Goal: Communication & Community: Participate in discussion

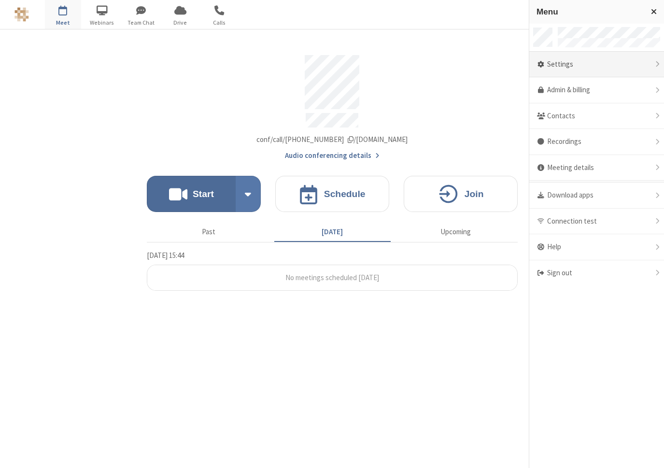
click at [574, 70] on div "Settings" at bounding box center [597, 65] width 135 height 26
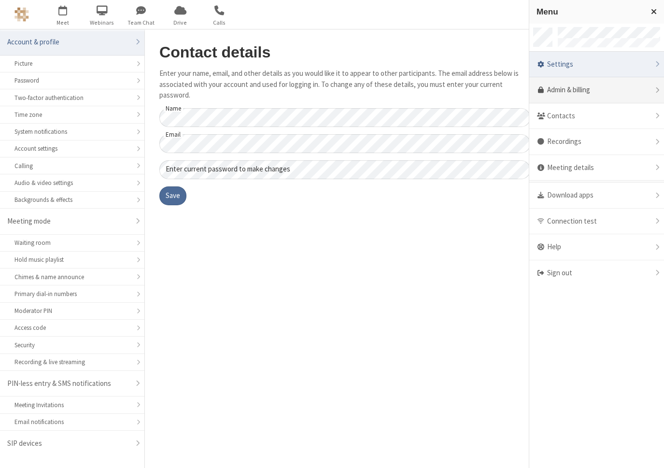
click at [572, 87] on link "Admin & billing" at bounding box center [597, 90] width 135 height 26
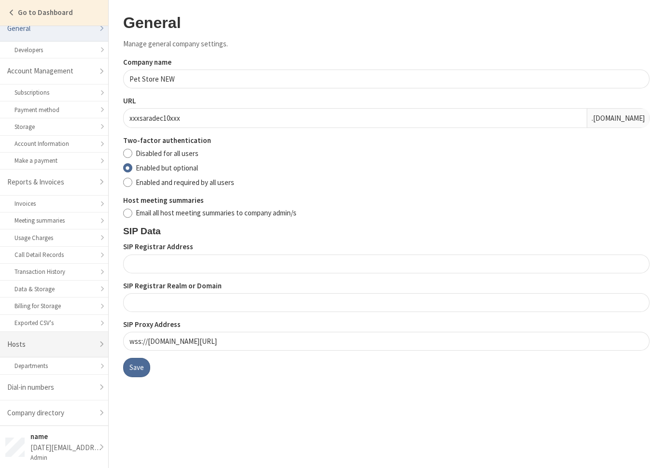
scroll to position [36, 0]
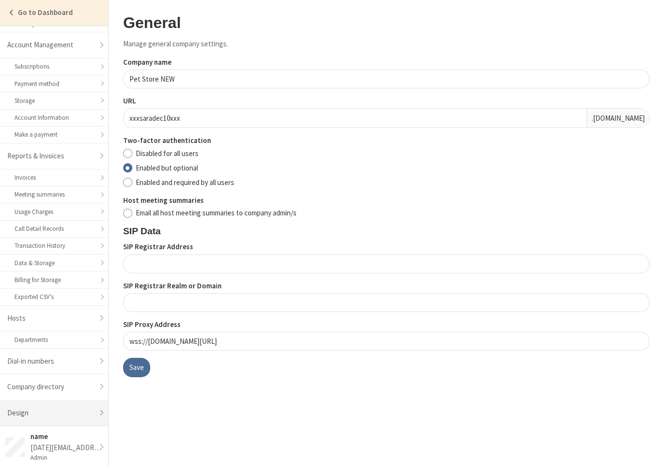
click at [59, 413] on link "Design" at bounding box center [54, 414] width 108 height 26
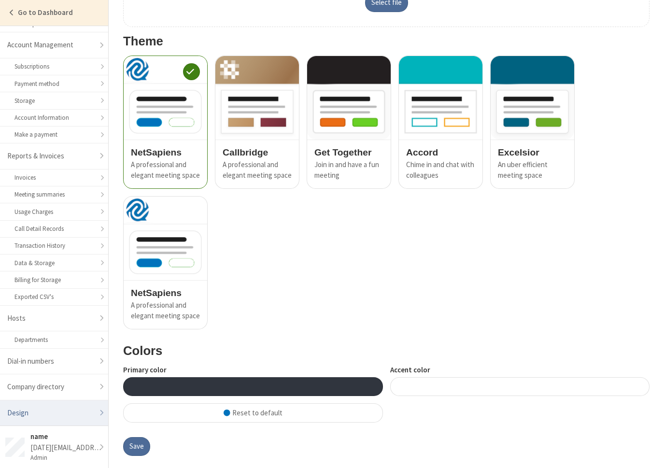
scroll to position [573, 0]
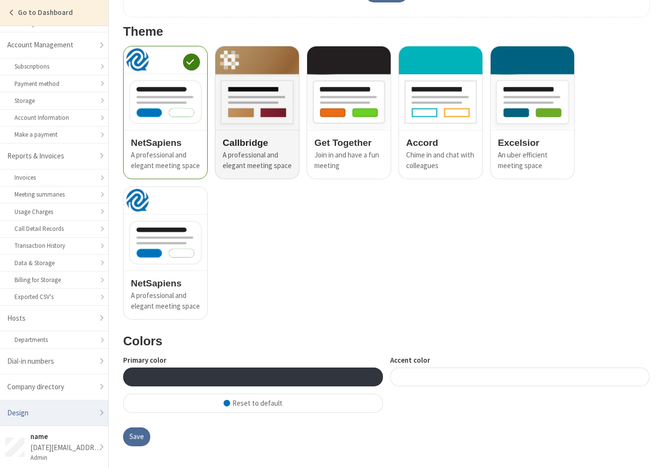
click at [260, 151] on div "A professional and elegant meeting space" at bounding box center [257, 161] width 69 height 22
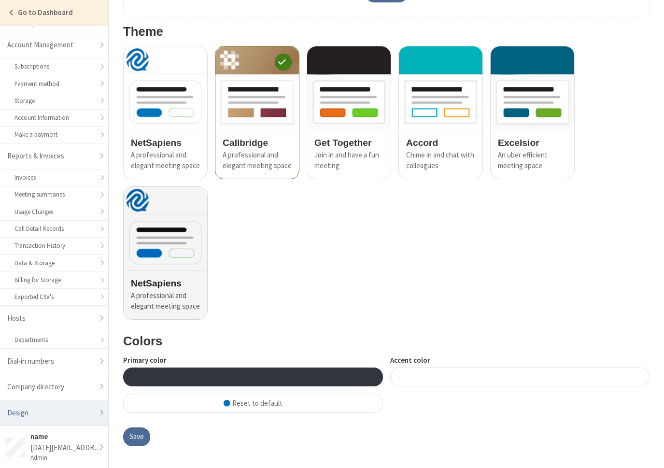
click at [166, 258] on img at bounding box center [166, 229] width 84 height 84
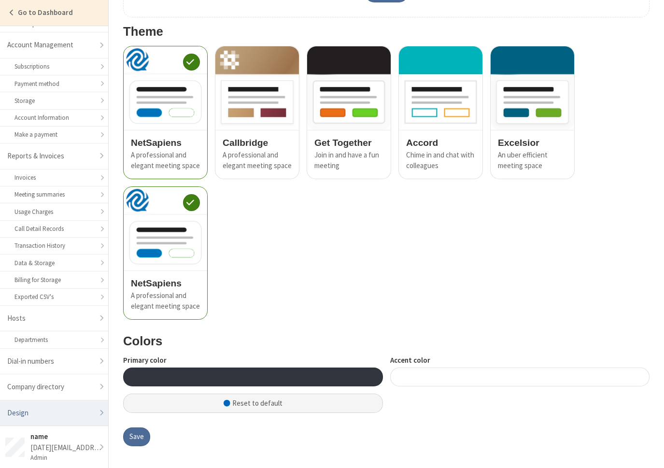
click at [229, 404] on span "button" at bounding box center [227, 404] width 7 height 8
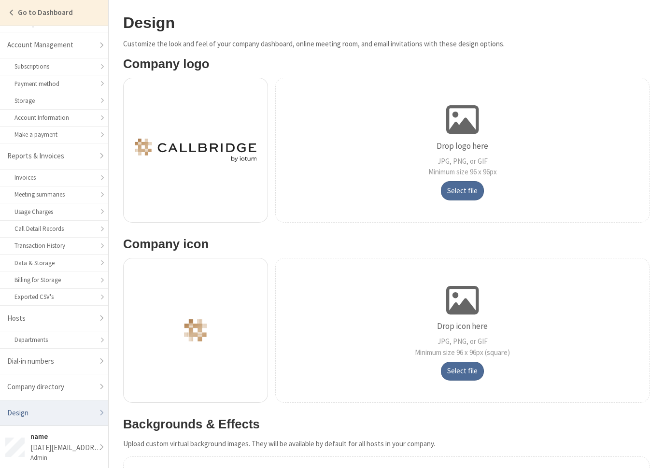
scroll to position [554, 0]
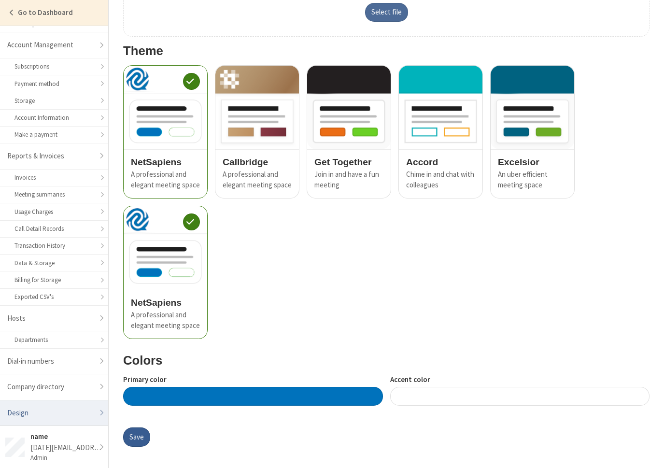
click at [138, 439] on button "Save" at bounding box center [136, 437] width 27 height 19
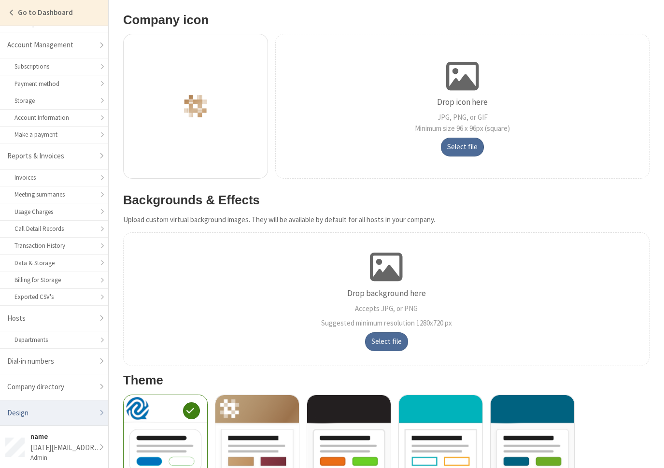
scroll to position [554, 0]
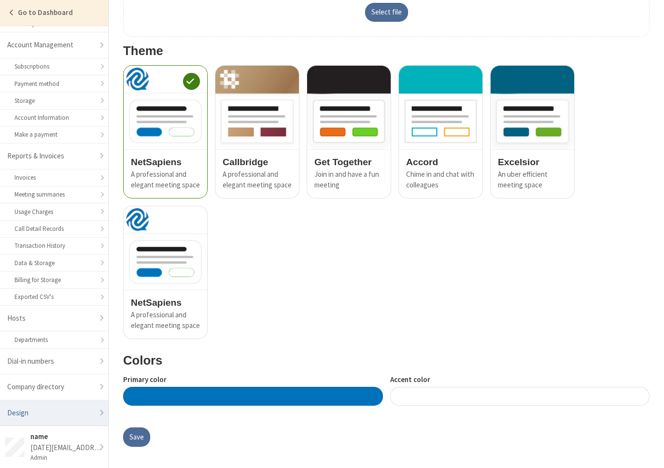
click at [196, 390] on div at bounding box center [253, 396] width 260 height 19
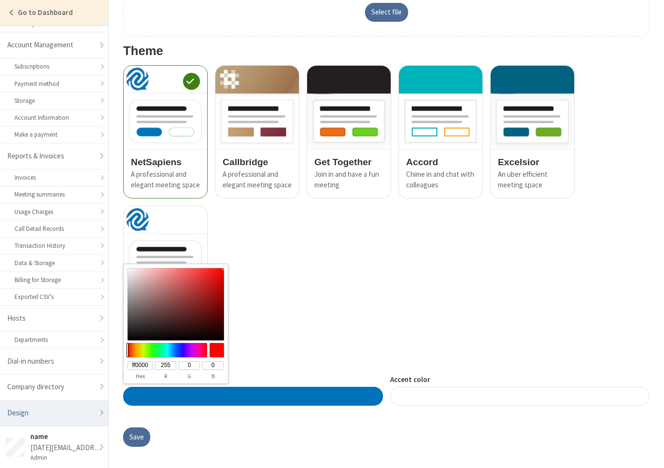
type input "#ff0900"
type input "ff0900"
type input "9"
type input "#ff1300"
type input "ff1300"
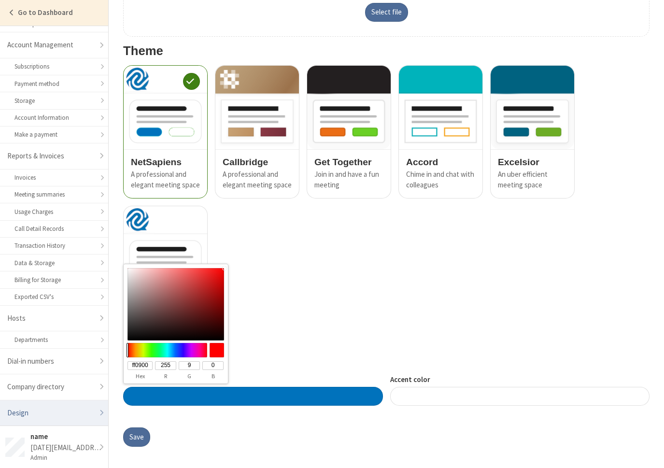
type input "19"
type input "#ff1c00"
type input "ff1c00"
type input "28"
type input "#ff2500"
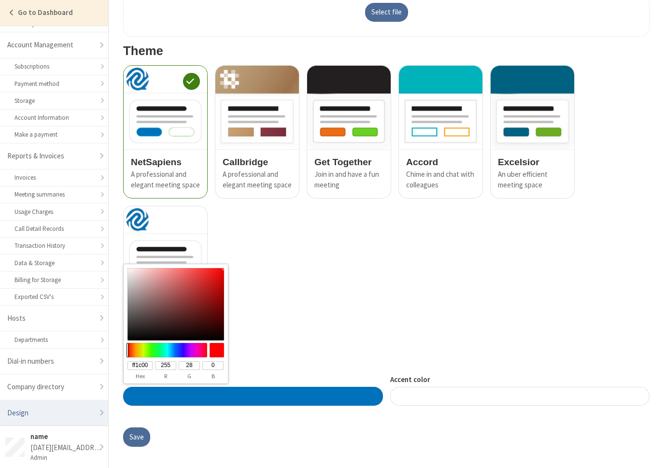
type input "ff2500"
type input "37"
type input "#ff3800"
type input "ff3800"
type input "56"
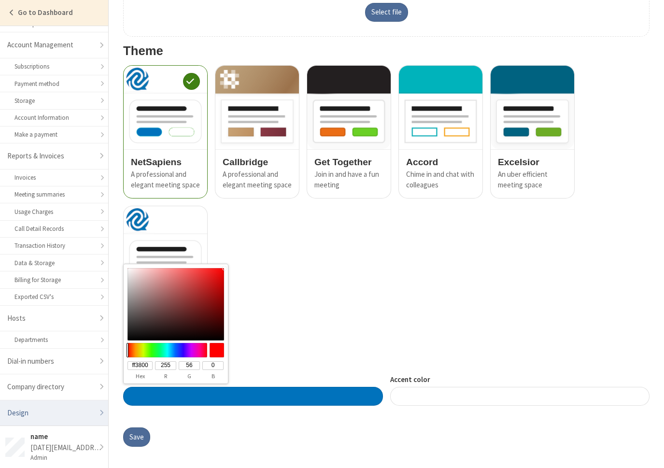
type input "#ff4100"
type input "ff4100"
type input "65"
type input "#ff5d00"
type input "ff5d00"
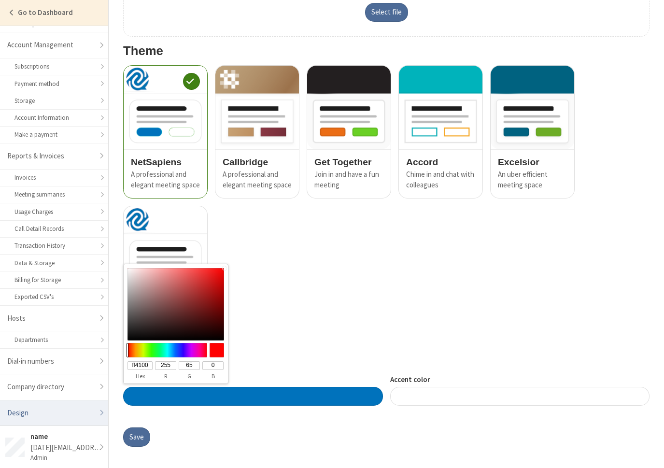
type input "93"
type input "#ff6600"
type input "ff6600"
type input "102"
type input "#ff7900"
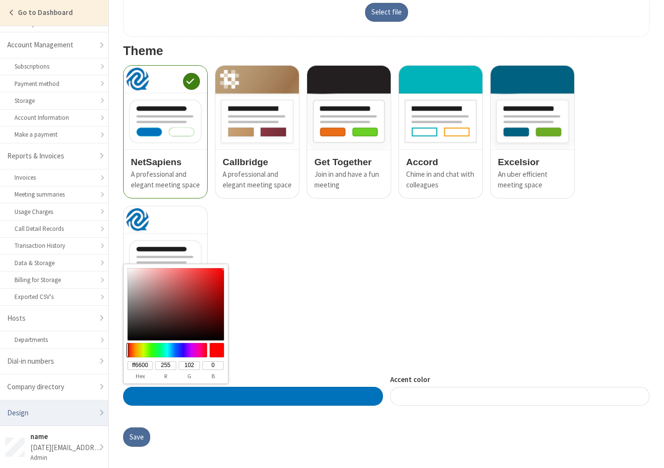
type input "ff7900"
type input "121"
type input "#ff8b00"
type input "ff8b00"
type input "139"
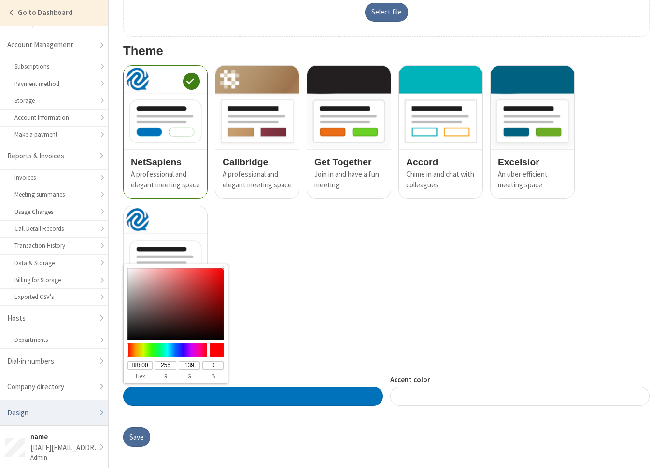
type input "#ffa700"
type input "ffa700"
type input "167"
type input "#ffb900"
type input "ffb900"
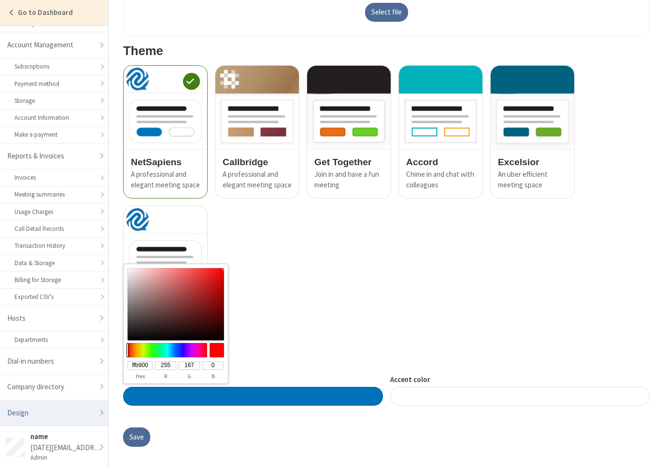
type input "185"
type input "#ffd500"
type input "ffd500"
type input "213"
type input "#fffa00"
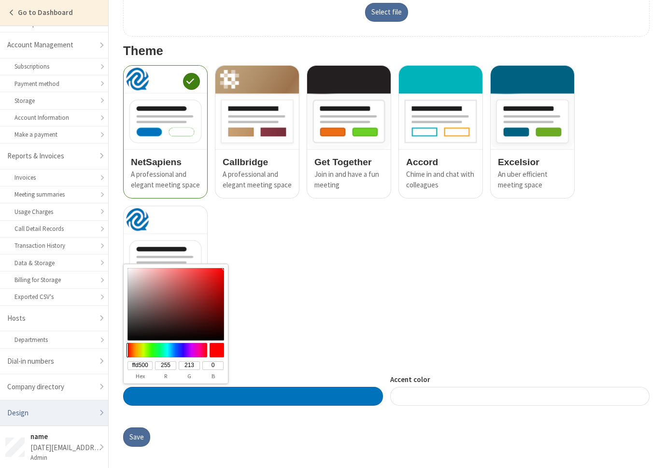
type input "fffa00"
type input "250"
type input "#b9ff00"
type input "b9ff00"
type input "185"
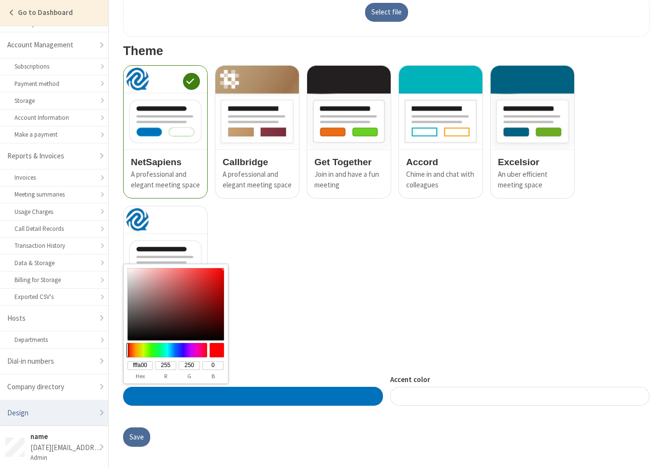
type input "255"
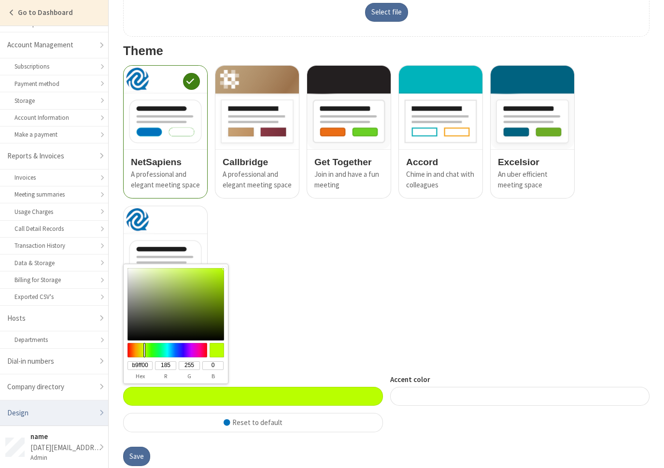
type input "#94ff00"
type input "94ff00"
type input "148"
type input "#6fff00"
type input "6fff00"
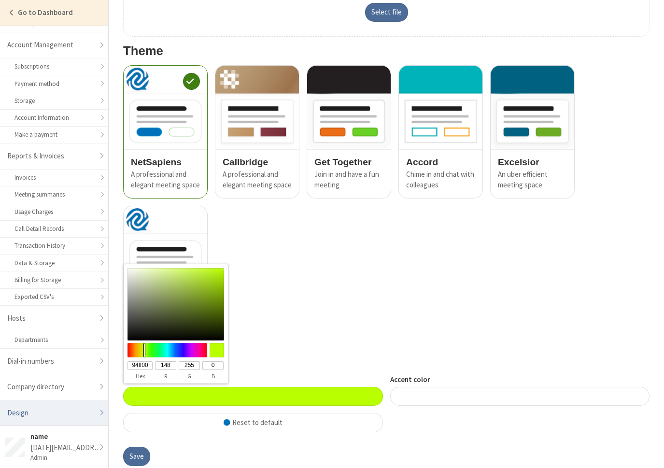
type input "111"
type input "#5dff00"
type input "5dff00"
type input "93"
type input "#38ff00"
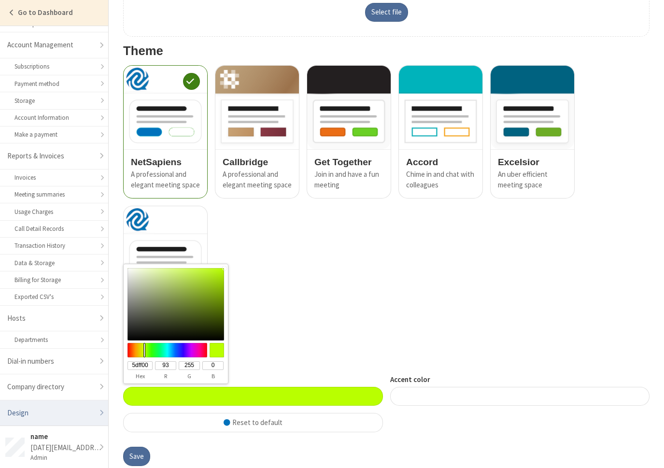
type input "38ff00"
type input "56"
type input "#1cff00"
type input "1cff00"
type input "28"
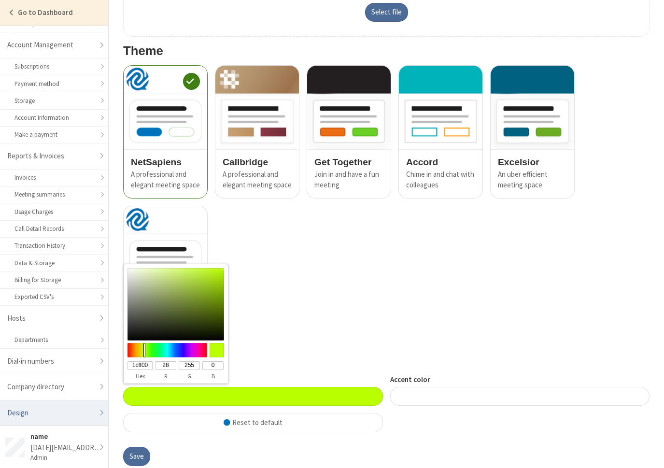
type input "#00ff09"
type input "00ff09"
type input "0"
type input "9"
type input "#00ff25"
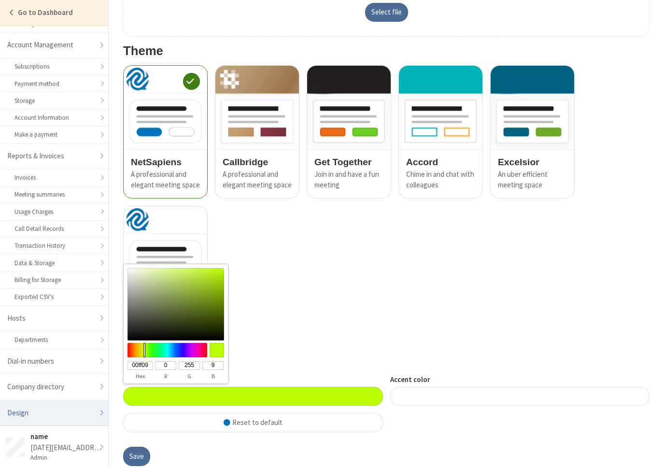
type input "00ff25"
type input "37"
type input "#00ff5d"
type input "00ff5d"
type input "93"
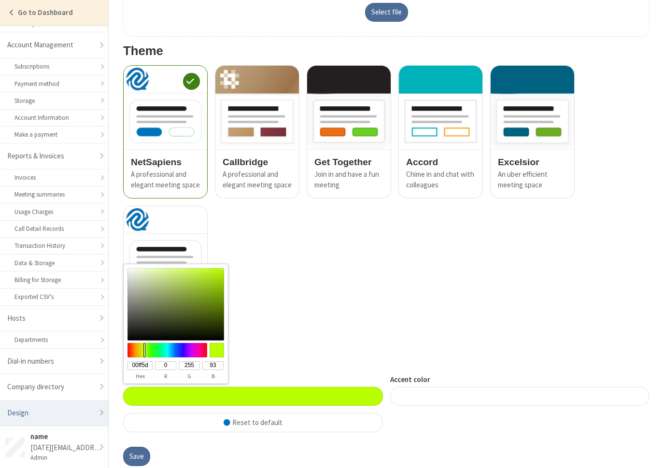
type input "#00ff66"
type input "00ff66"
type input "102"
type input "#00ff82"
type input "00ff82"
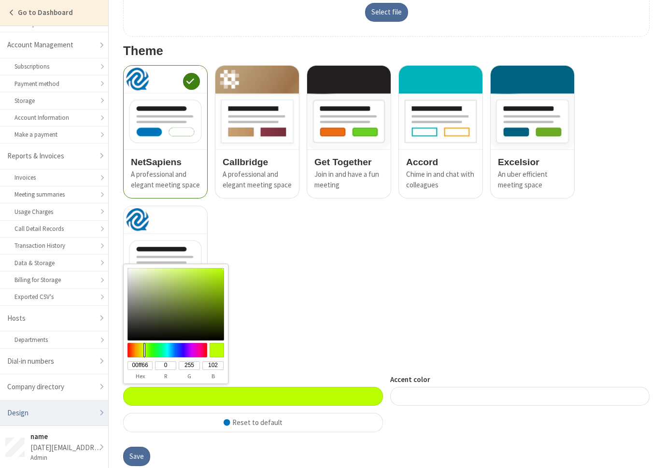
type input "130"
type input "#00ff94"
type input "00ff94"
type input "148"
type input "#00ffa7"
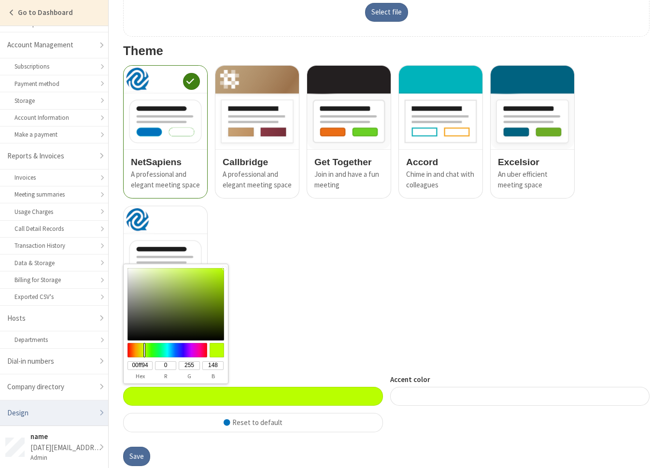
type input "00ffa7"
type input "167"
type input "#00ffb9"
type input "00ffb9"
type input "185"
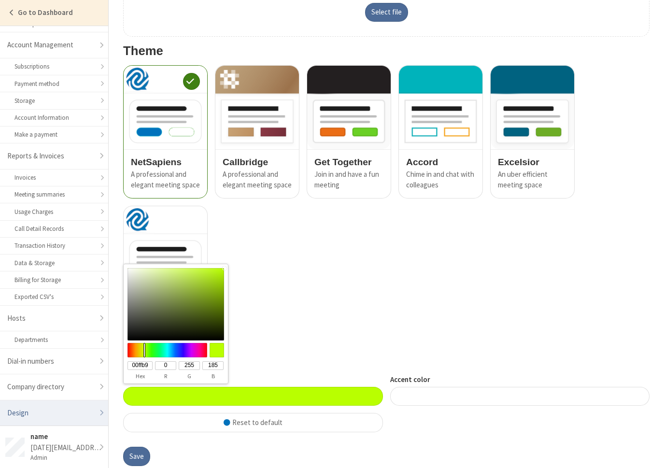
type input "#00ffd5"
type input "00ffd5"
type input "213"
type input "#00ffe8"
type input "00ffe8"
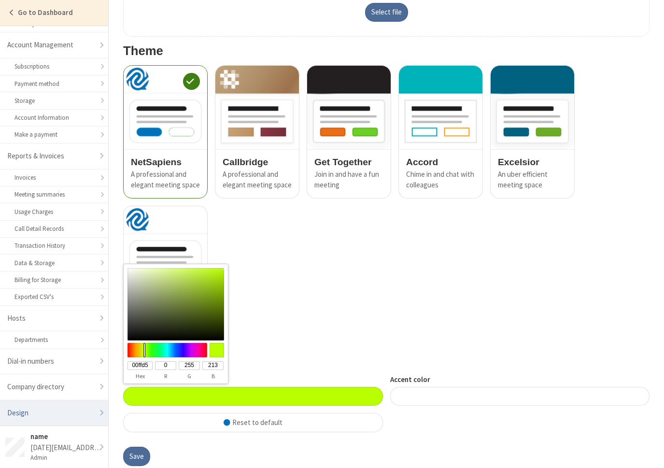
type input "232"
type input "#00e8ff"
type input "00e8ff"
type input "232"
type input "255"
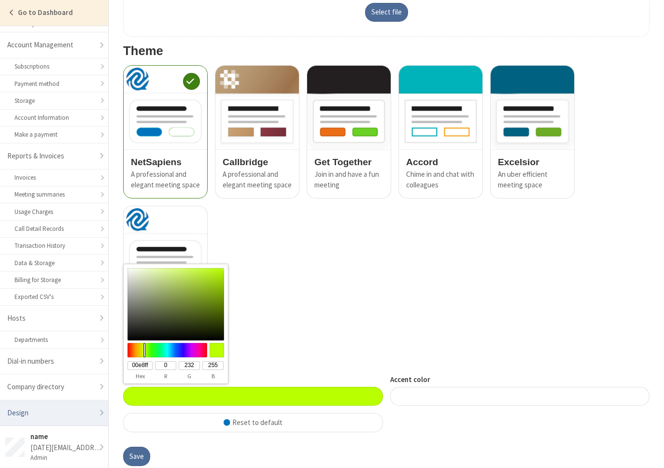
type input "#00d5ff"
type input "00d5ff"
type input "213"
type input "#00b9ff"
type input "00b9ff"
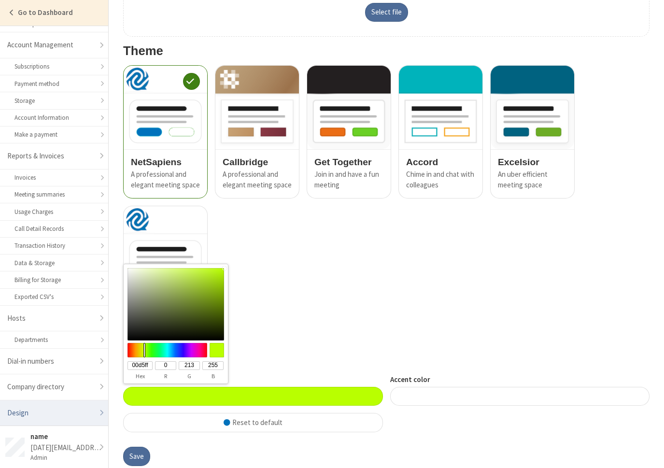
type input "185"
type input "#009eff"
type input "009eff"
type input "158"
type input "#0082ff"
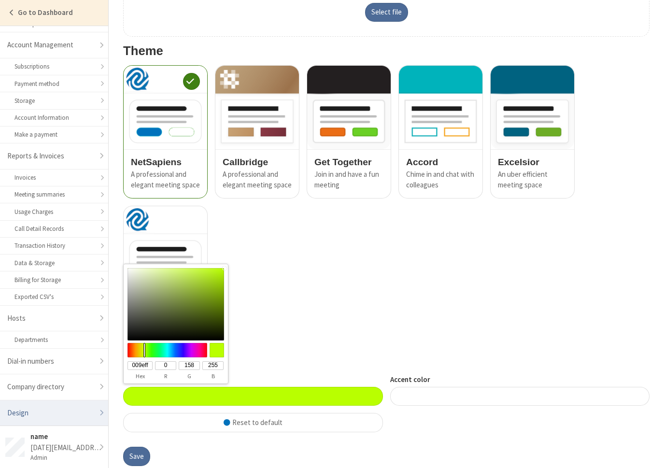
type input "0082ff"
type input "130"
type input "#0066ff"
type input "0066ff"
type input "102"
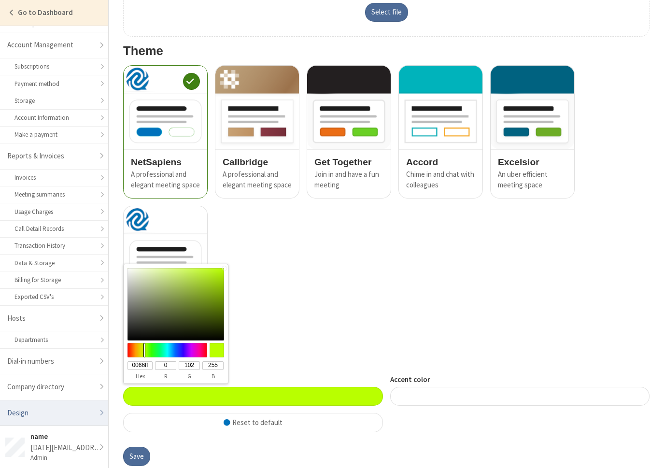
type input "#0053ff"
type input "0053ff"
type input "83"
type input "#004aff"
type input "004aff"
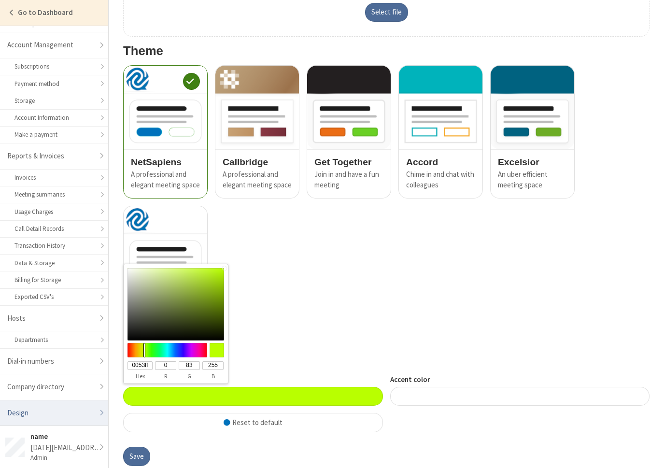
type input "74"
type input "#0038ff"
type input "0038ff"
type input "56"
type input "#002eff"
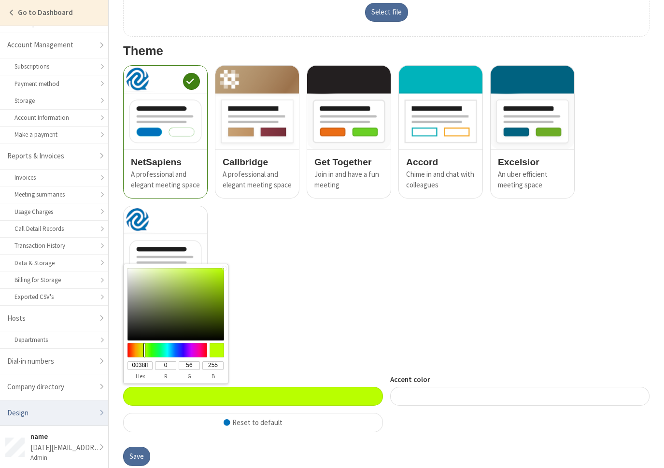
type input "002eff"
type input "46"
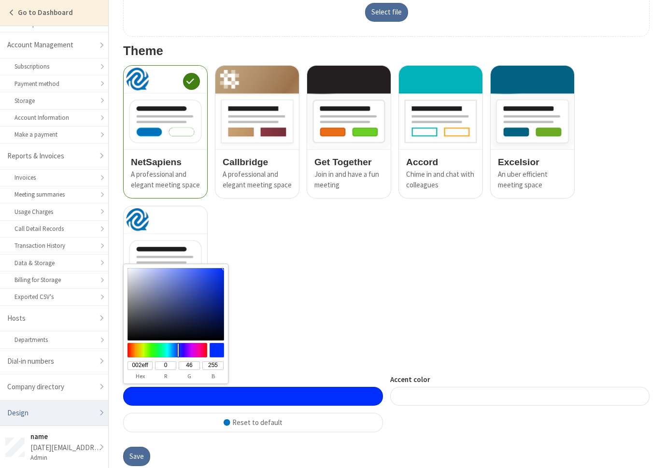
type input "#0038ff"
type input "0038ff"
type input "56"
type input "#004aff"
type input "004aff"
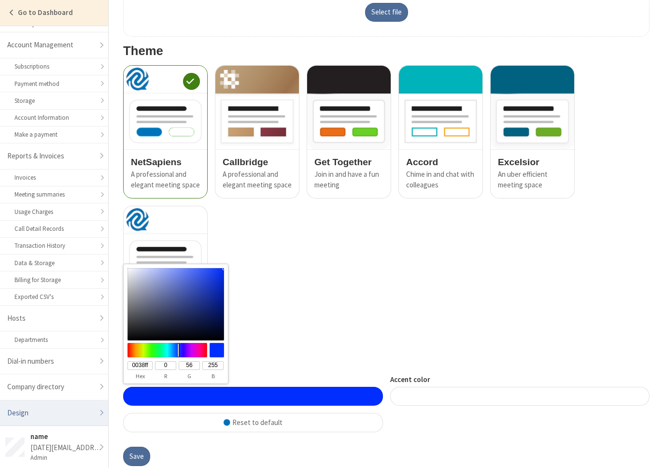
type input "74"
type input "#005dff"
type input "005dff"
type input "93"
type input "#006fff"
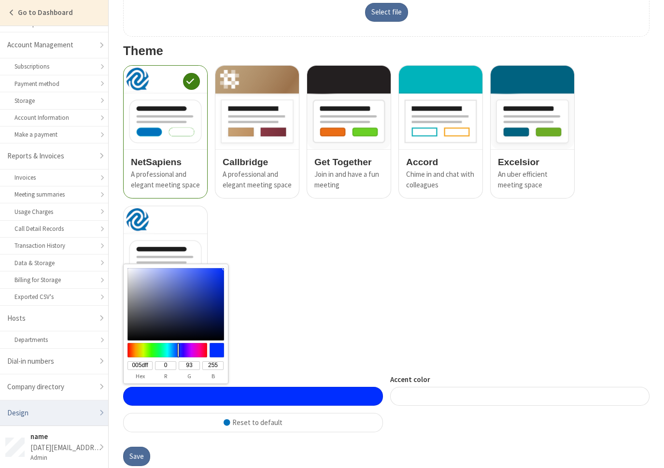
type input "006fff"
type input "111"
type input "#0094ff"
type input "0094ff"
type input "148"
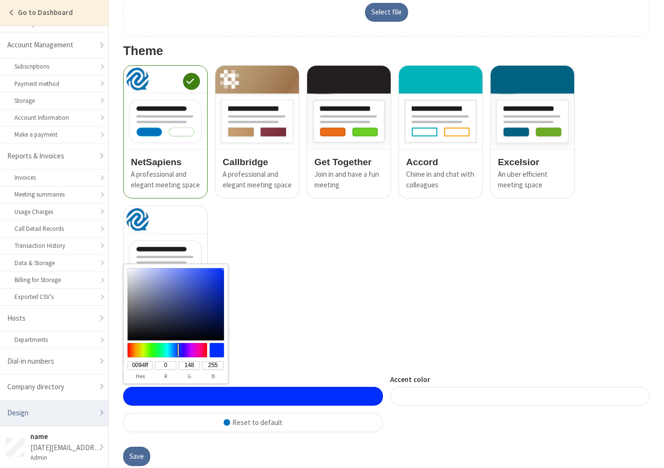
type input "#00b0ff"
type input "00b0ff"
type input "176"
type input "#00c3ff"
type input "00c3ff"
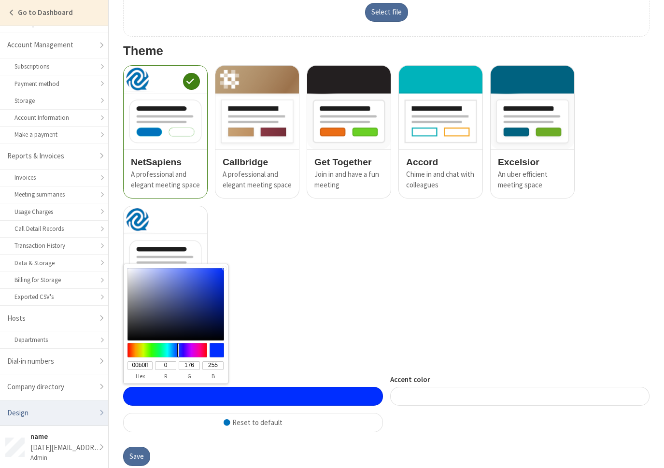
type input "195"
type input "#00e8ff"
type input "00e8ff"
type input "232"
type input "#00fff1"
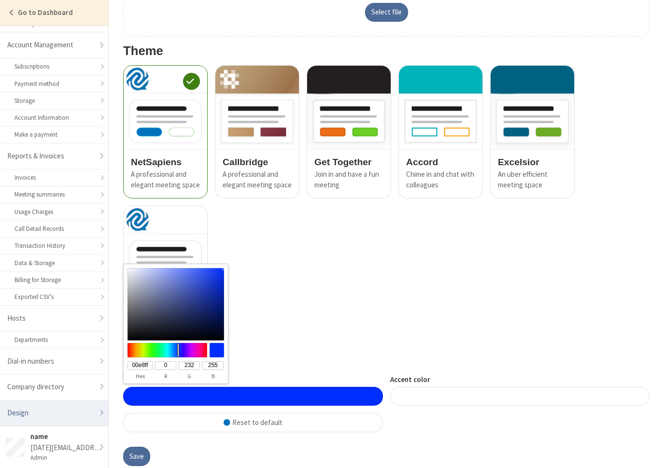
type input "00fff1"
type input "255"
type input "241"
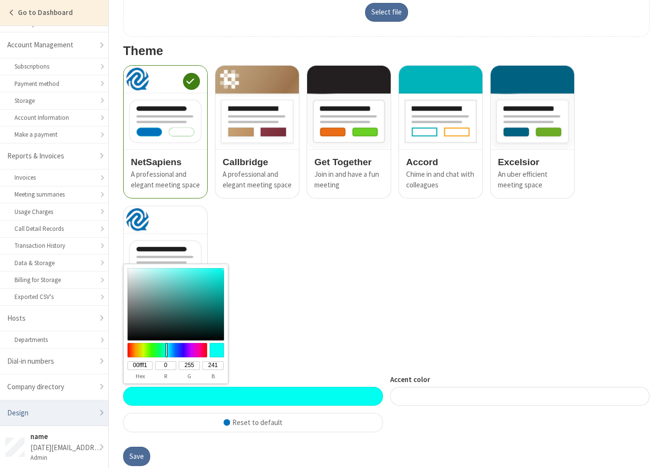
type input "#00ffe8"
type input "00ffe8"
type input "232"
type input "#00ffdf"
type input "00ffdf"
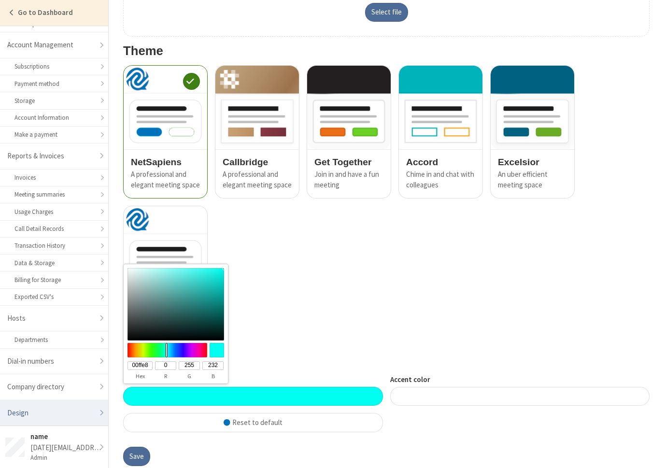
type input "223"
type input "#00ffd5"
type input "00ffd5"
type input "213"
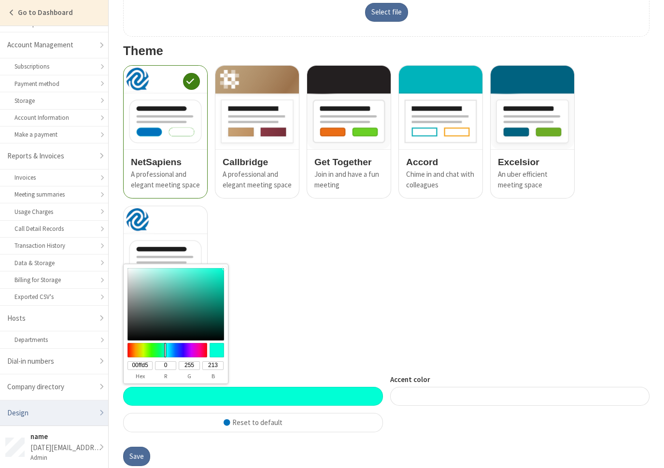
type input "#00ffdf"
type input "00ffdf"
type input "223"
type input "#00ffe8"
type input "00ffe8"
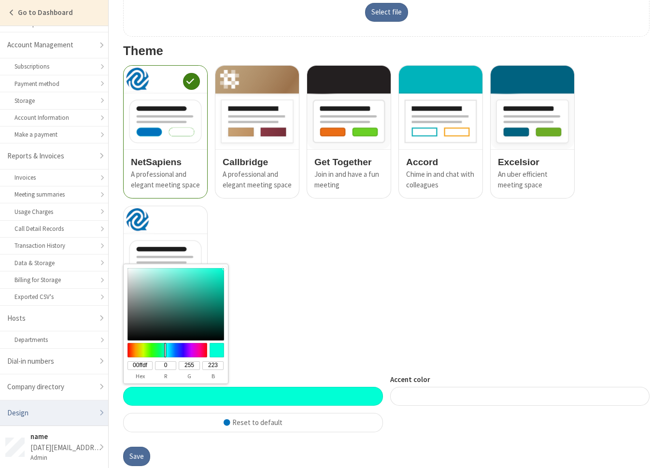
type input "232"
type input "#00fff1"
type input "00fff1"
type input "241"
type input "#00fffa"
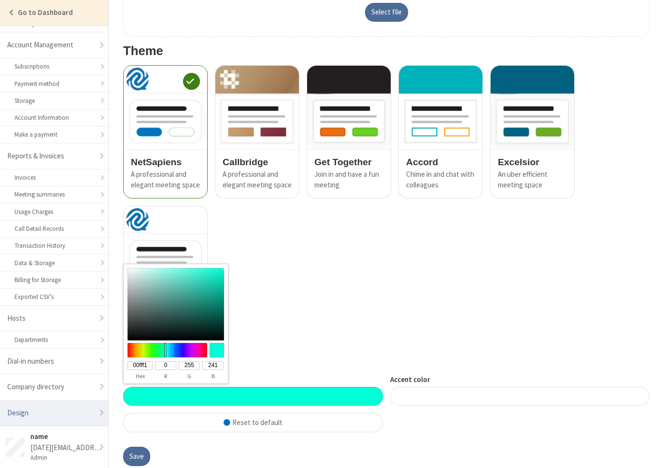
type input "00fffa"
type input "250"
type input "#00faff"
type input "00faff"
type input "250"
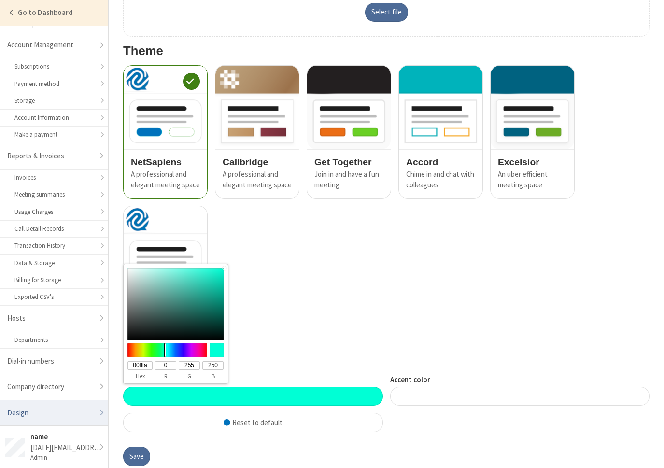
type input "255"
type input "#00f1ff"
type input "00f1ff"
type input "241"
type input "#00e8ff"
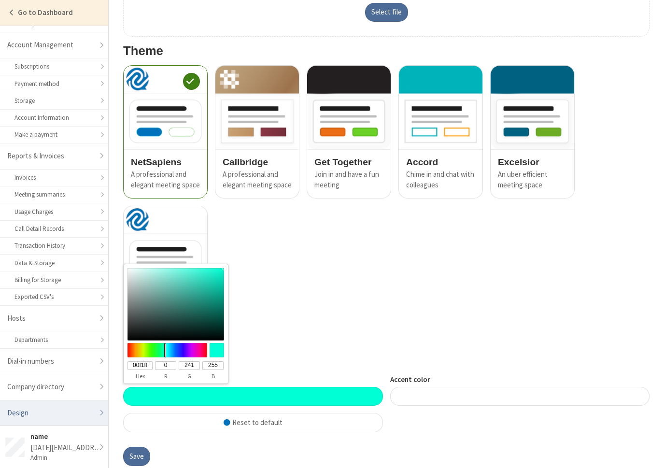
type input "00e8ff"
type input "232"
type input "#00dfff"
type input "00dfff"
type input "223"
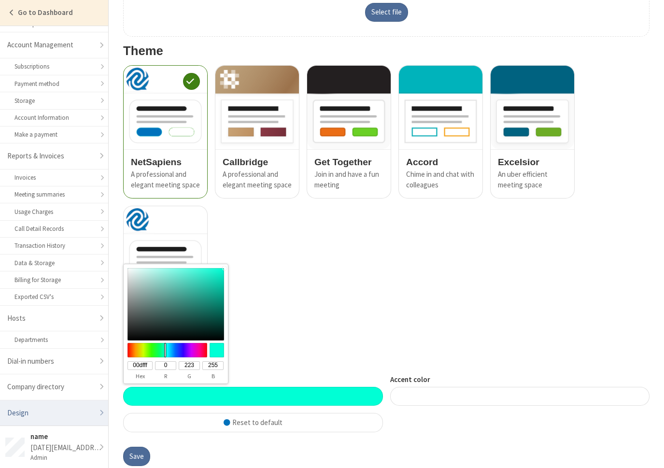
type input "#00d5ff"
type input "00d5ff"
type input "213"
type input "#00ccff"
type input "00ccff"
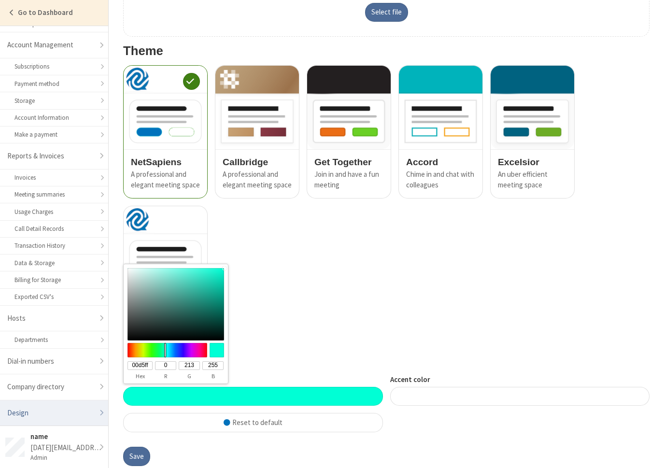
type input "204"
type input "#00c3ff"
type input "00c3ff"
type input "195"
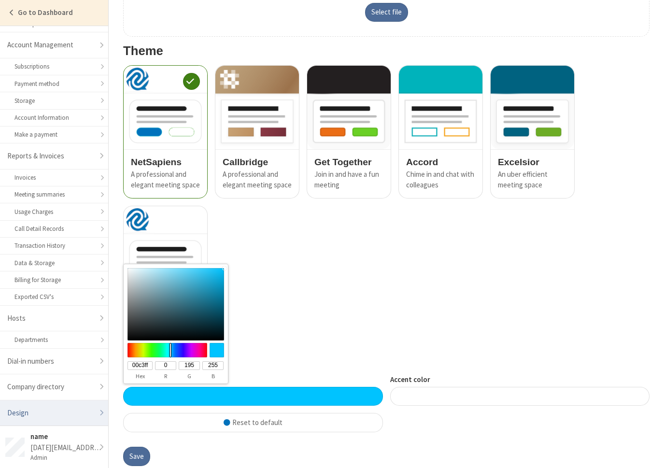
type input "#00b9ff"
type input "00b9ff"
type input "185"
type input "#00b0ff"
type input "00b0ff"
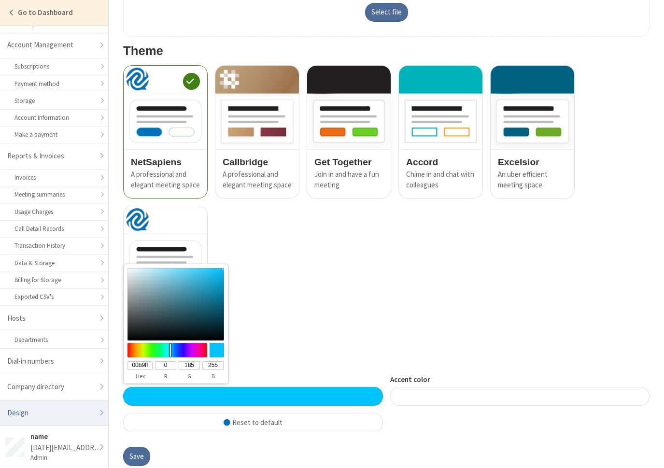
type input "176"
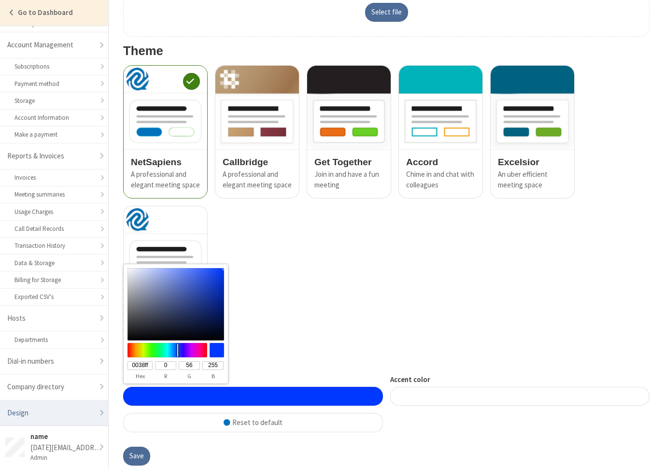
drag, startPoint x: 128, startPoint y: 350, endPoint x: 178, endPoint y: 352, distance: 50.3
click at [178, 352] on div at bounding box center [167, 350] width 83 height 14
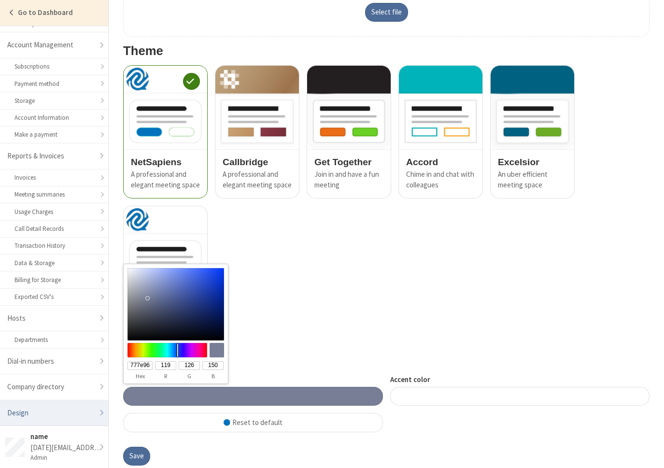
click at [147, 298] on div at bounding box center [176, 304] width 97 height 72
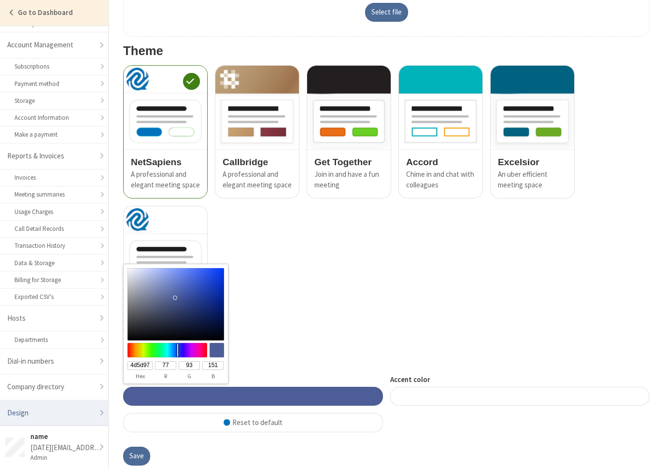
drag, startPoint x: 147, startPoint y: 294, endPoint x: 175, endPoint y: 298, distance: 27.8
click at [175, 298] on div at bounding box center [176, 304] width 97 height 72
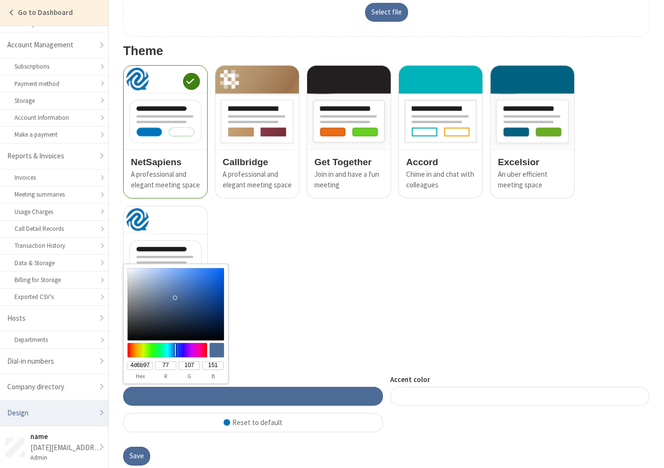
click at [175, 347] on div at bounding box center [167, 350] width 83 height 14
click at [141, 456] on button "Save" at bounding box center [136, 456] width 27 height 19
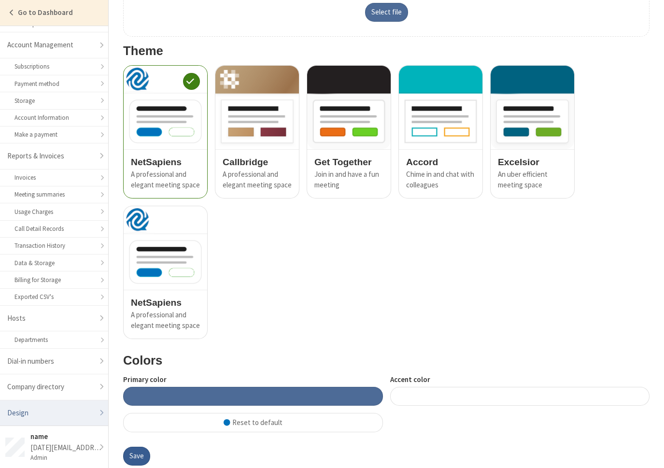
scroll to position [0, 0]
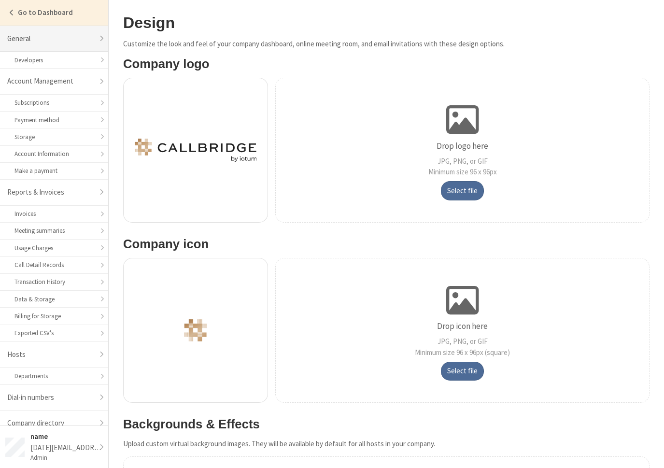
click at [42, 35] on link "General" at bounding box center [54, 39] width 108 height 26
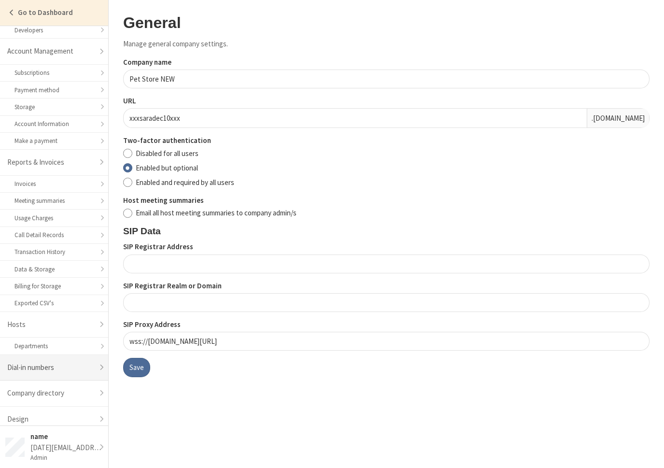
scroll to position [36, 0]
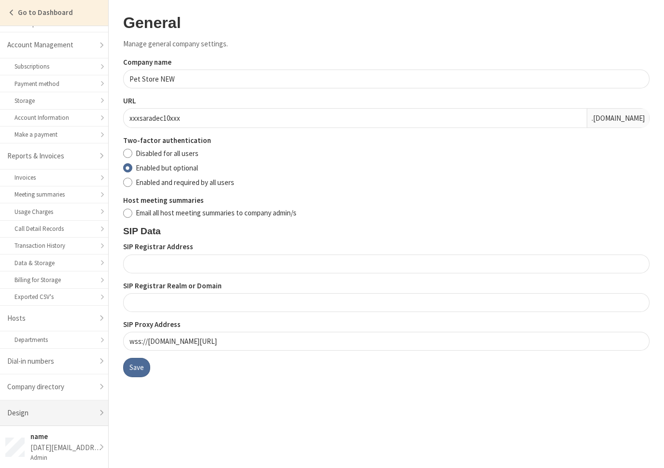
click at [45, 414] on link "Design" at bounding box center [54, 414] width 108 height 26
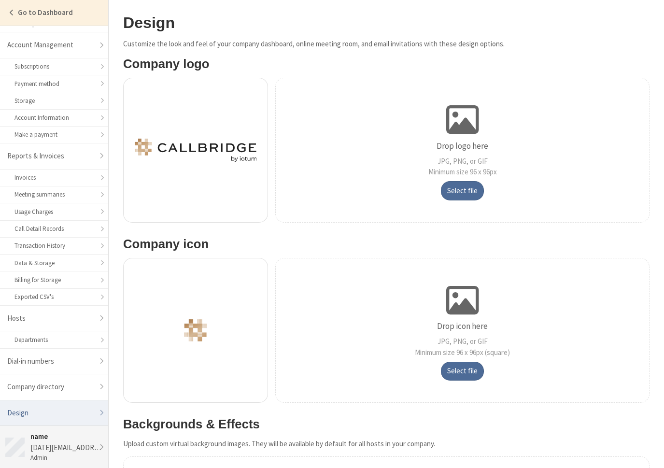
click at [40, 445] on div "3aug2022@sara.freesmackdown.biz" at bounding box center [66, 448] width 72 height 11
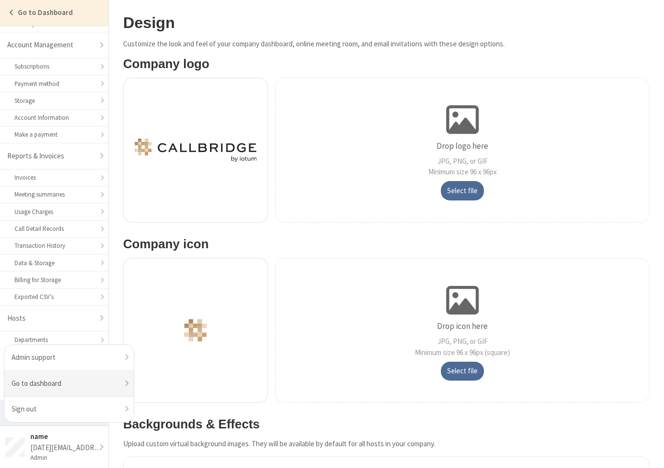
click at [57, 386] on link "Go to dashboard" at bounding box center [68, 384] width 129 height 26
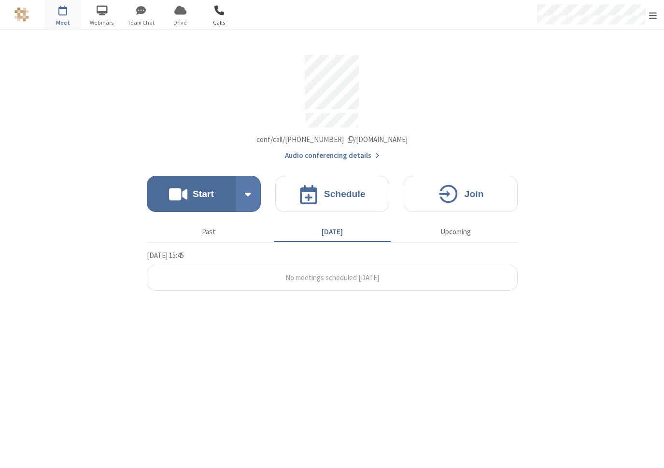
click at [230, 18] on span "Calls" at bounding box center [219, 22] width 36 height 9
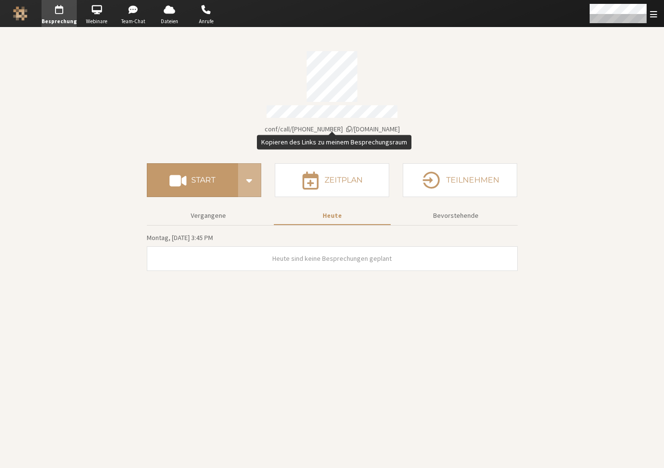
click at [374, 126] on span "iotum.callbridge.rocks/conf/call/8492808" at bounding box center [332, 129] width 135 height 9
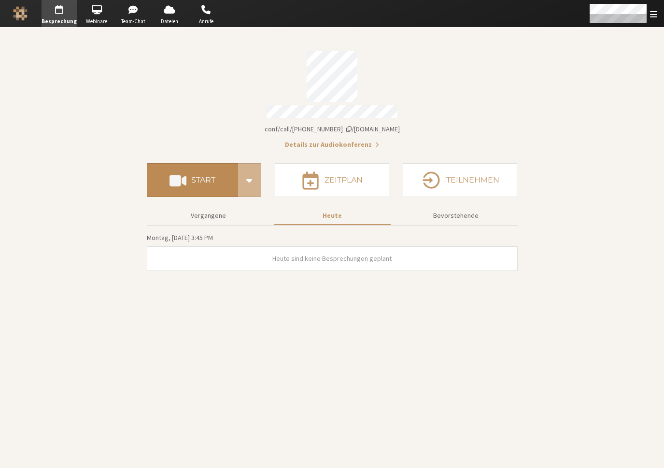
click at [209, 184] on button "Start" at bounding box center [192, 180] width 91 height 34
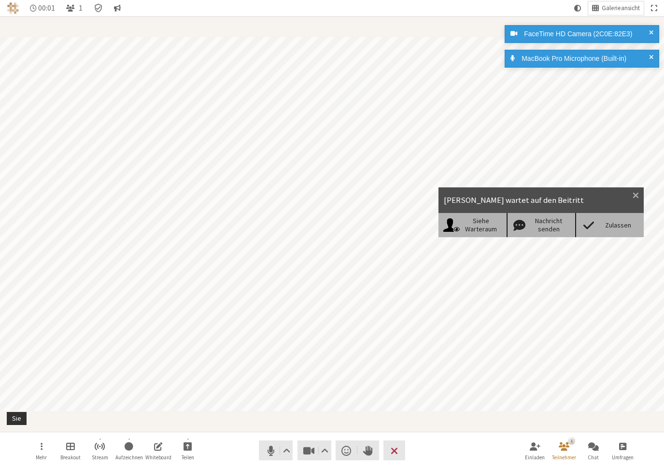
click at [588, 236] on div "Zulassen" at bounding box center [609, 225] width 69 height 24
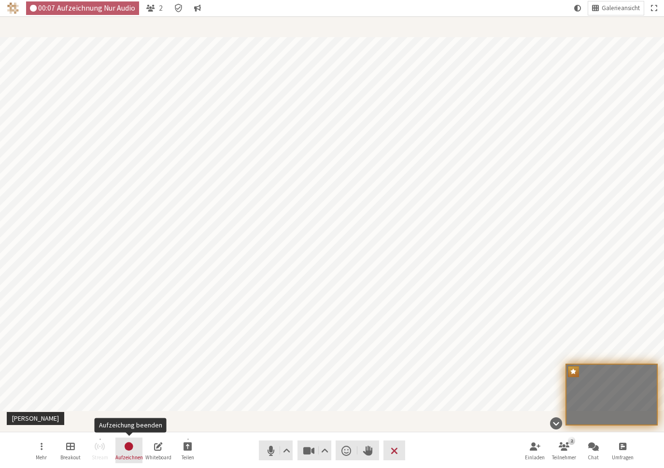
click at [126, 447] on span "Aufzeichung beenden" at bounding box center [129, 446] width 10 height 11
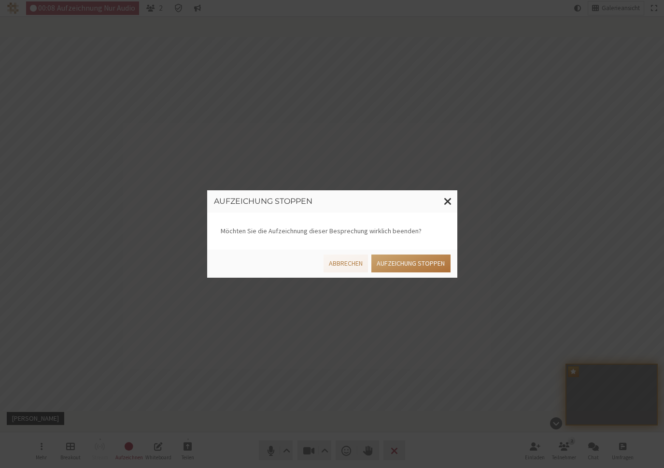
click at [417, 260] on button "Aufzeichung stoppen" at bounding box center [411, 264] width 79 height 18
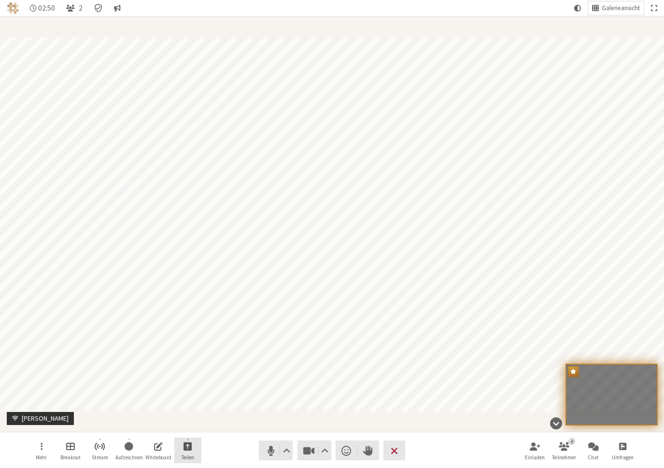
click at [185, 452] on button "Teilen" at bounding box center [187, 451] width 27 height 26
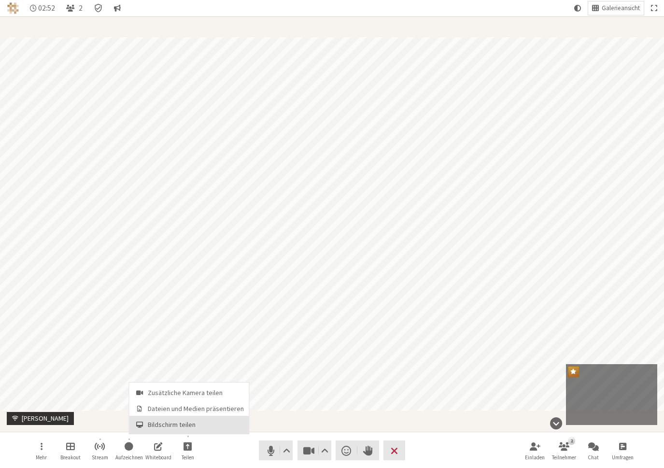
click at [187, 422] on span "Bildschirm teilen" at bounding box center [196, 424] width 96 height 7
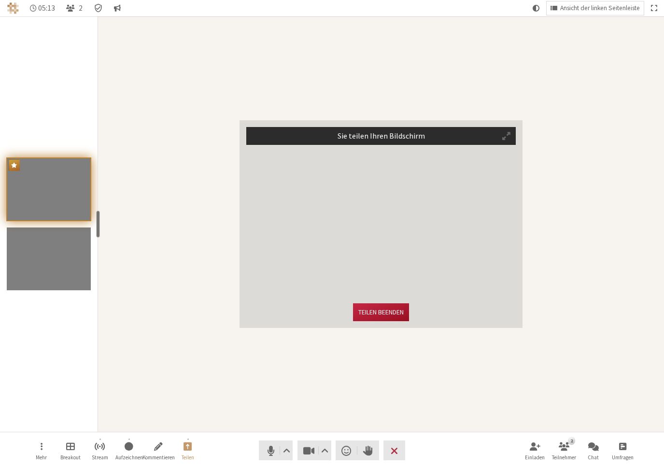
click at [373, 311] on button "Teilen beenden" at bounding box center [381, 312] width 56 height 18
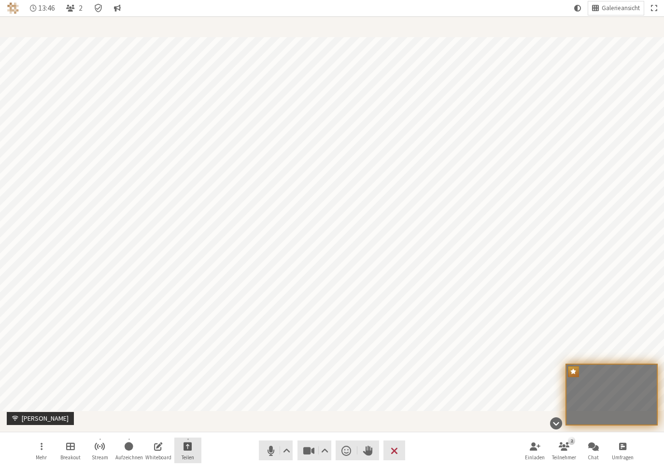
click at [191, 446] on span "Freigabe starten" at bounding box center [188, 446] width 9 height 11
click at [186, 451] on span "Freigabe starten" at bounding box center [188, 446] width 9 height 11
click at [191, 425] on span "Bildschirm teilen" at bounding box center [196, 424] width 96 height 7
click at [612, 9] on span "Galerieansicht" at bounding box center [621, 8] width 38 height 7
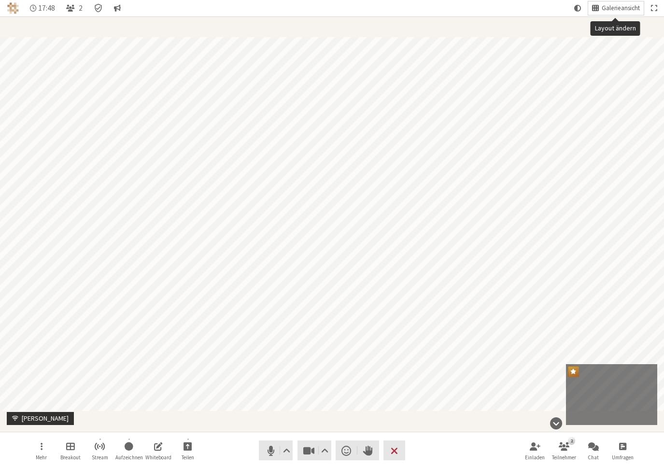
click at [590, 6] on button "Galerieansicht" at bounding box center [616, 8] width 56 height 14
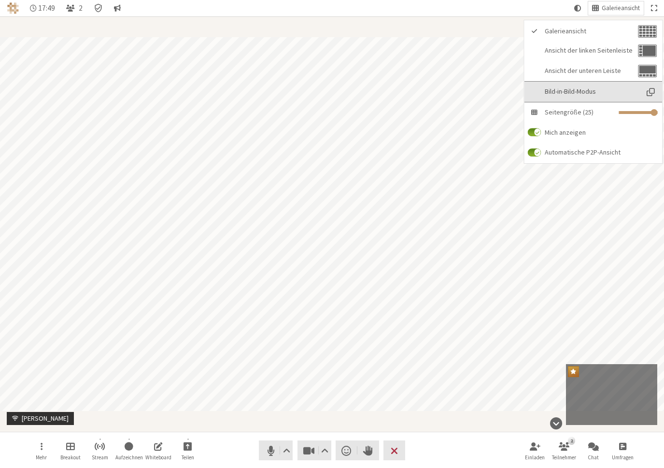
click at [588, 90] on span "Bild-in-Bild-Modus" at bounding box center [591, 91] width 93 height 7
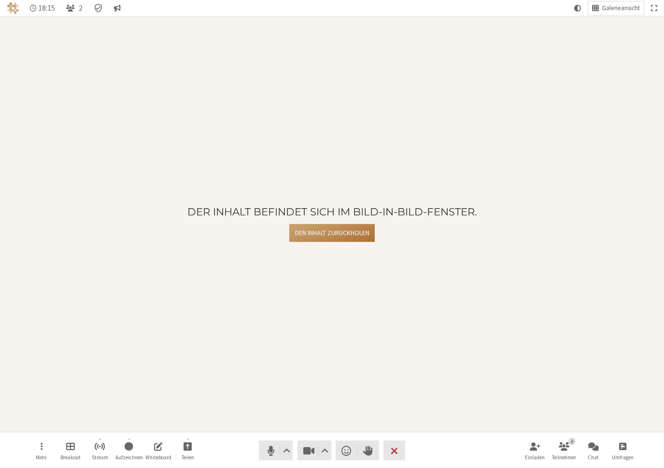
click at [336, 233] on button "Den Inhalt zurückholen" at bounding box center [331, 233] width 85 height 18
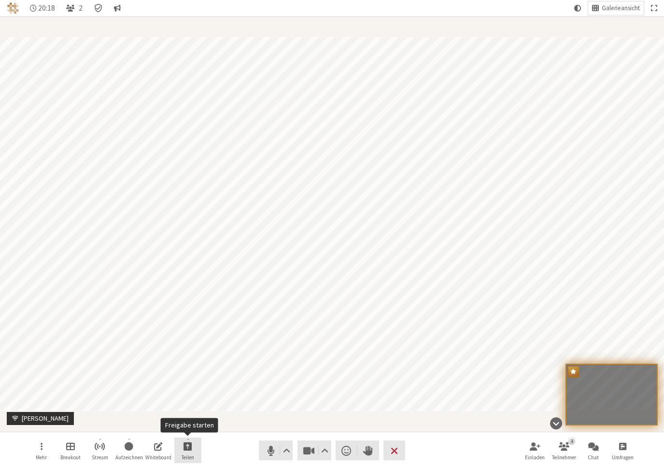
click at [201, 445] on button "Teilen" at bounding box center [187, 451] width 27 height 26
click at [184, 426] on span "Bildschirm teilen" at bounding box center [196, 424] width 96 height 7
click at [177, 455] on button "Teilen" at bounding box center [187, 451] width 27 height 26
click at [174, 419] on button "Bildschirm teilen" at bounding box center [189, 424] width 120 height 17
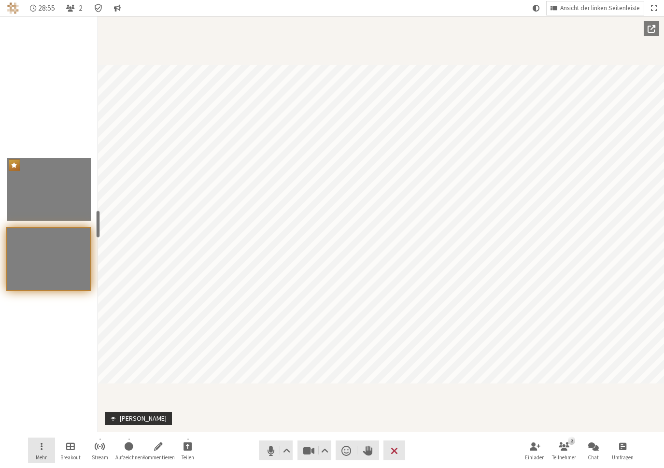
click at [42, 447] on span "Menü öffnen" at bounding box center [42, 446] width 2 height 11
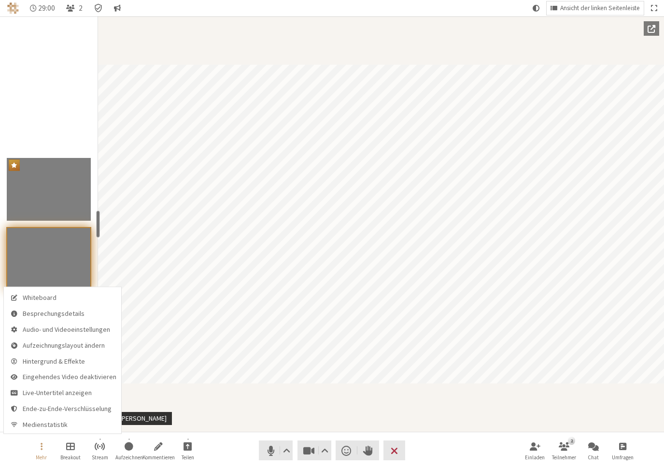
click at [345, 401] on div "Teilnehmer" at bounding box center [381, 224] width 566 height 416
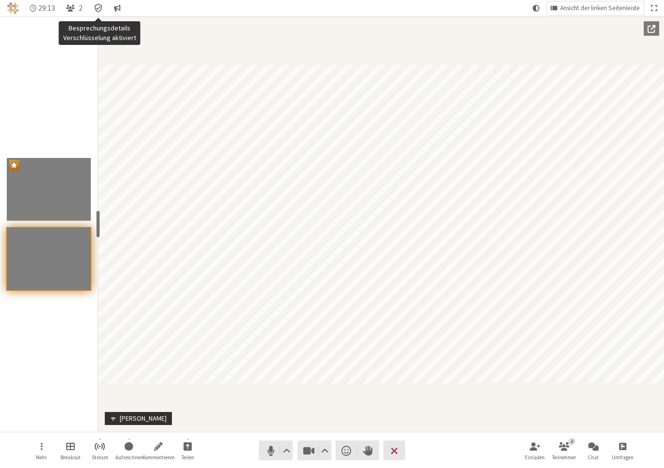
click at [98, 13] on icon "Besprechungsdetails Verschlüsselung aktiviert" at bounding box center [99, 8] width 10 height 10
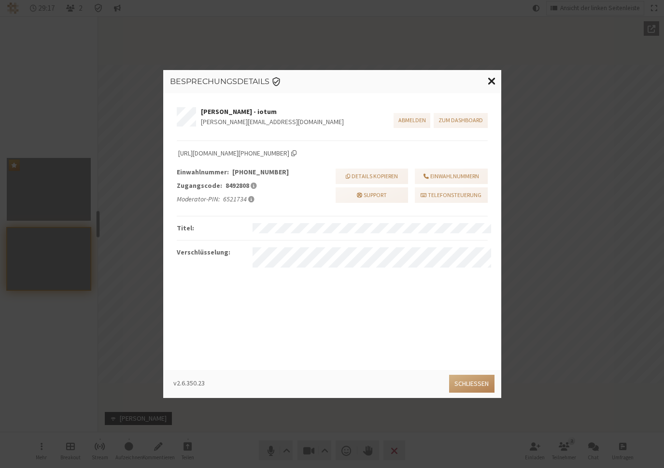
click at [489, 80] on span "Fenster schließen" at bounding box center [492, 81] width 8 height 12
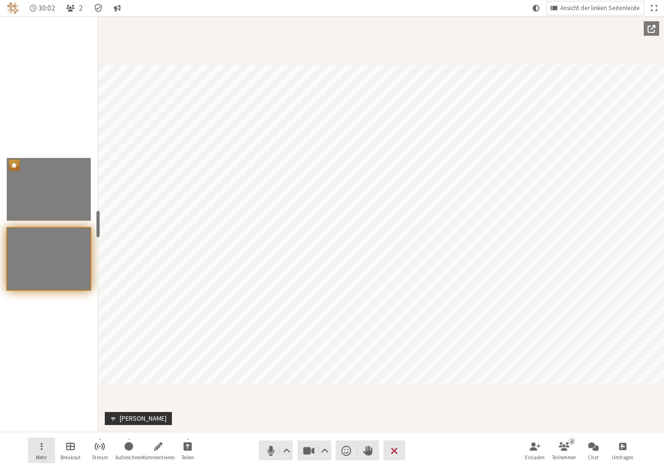
click at [48, 451] on button "Mehr" at bounding box center [41, 451] width 27 height 26
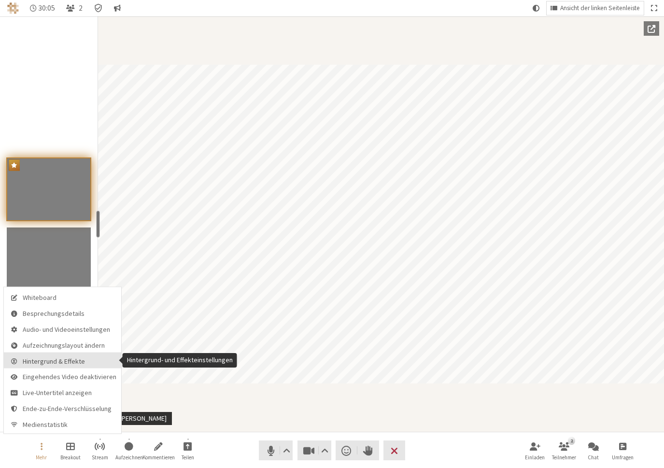
click at [88, 362] on span "Hintergrund & Effekte" at bounding box center [70, 361] width 94 height 7
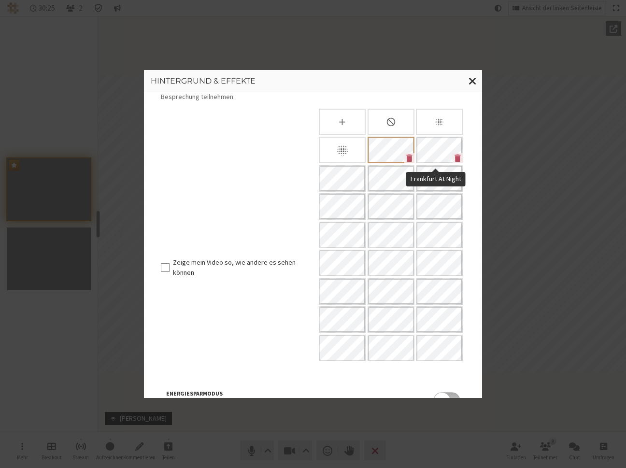
scroll to position [101, 0]
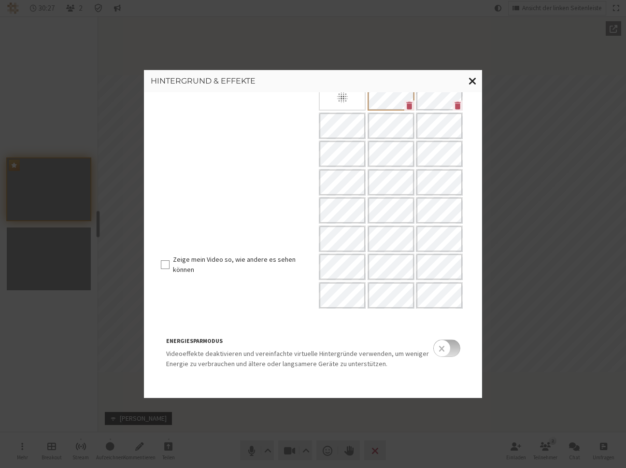
click at [474, 82] on span "Fenster schließen" at bounding box center [473, 81] width 8 height 12
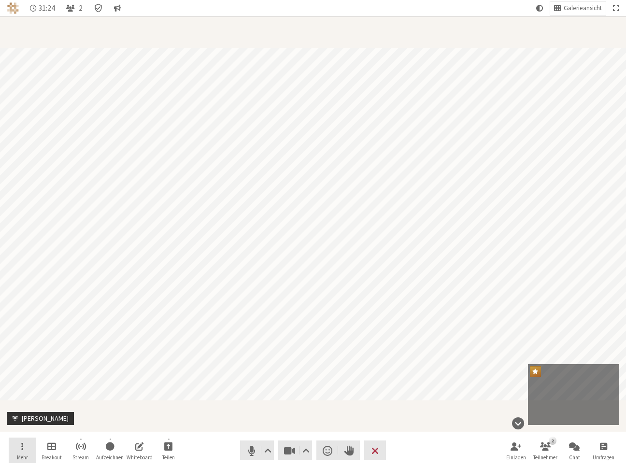
click at [27, 445] on button "Mehr" at bounding box center [22, 451] width 27 height 26
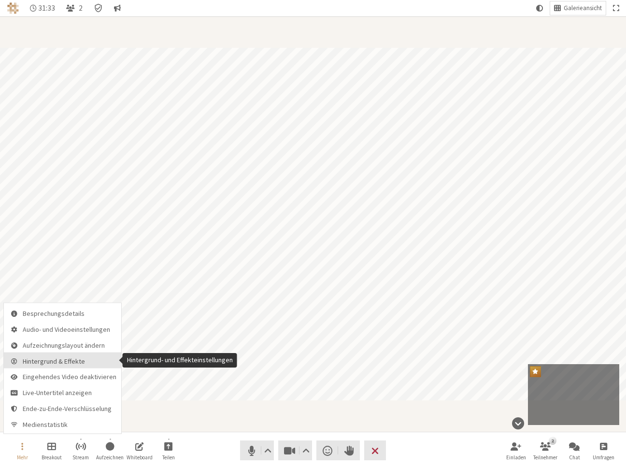
click at [57, 361] on span "Hintergrund & Effekte" at bounding box center [70, 361] width 94 height 7
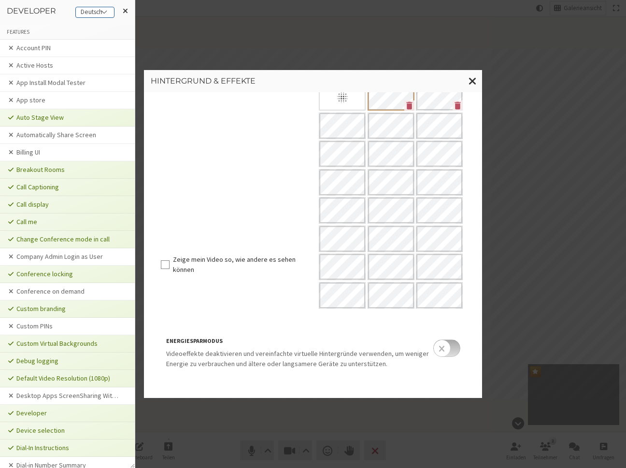
click at [101, 12] on div "Deutsch" at bounding box center [95, 12] width 38 height 10
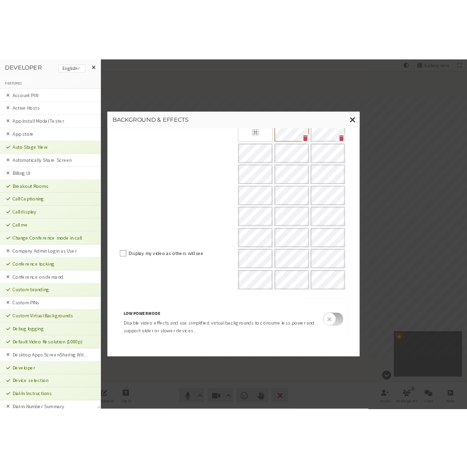
scroll to position [91, 0]
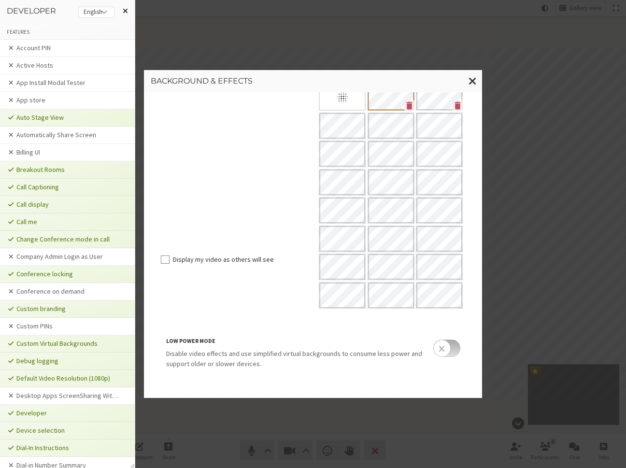
click at [123, 11] on span at bounding box center [125, 11] width 5 height 8
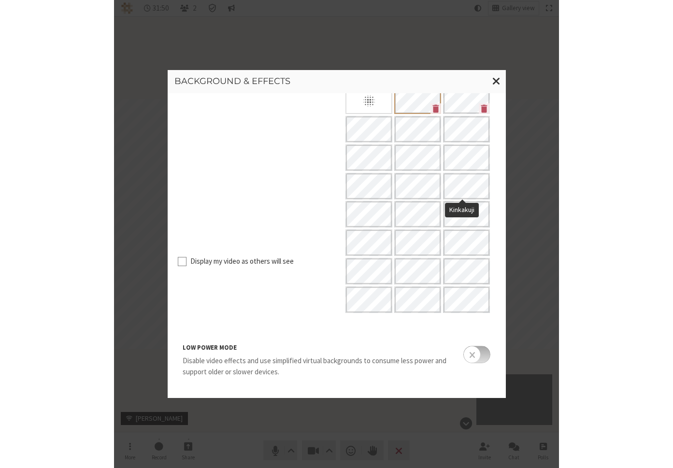
scroll to position [84, 0]
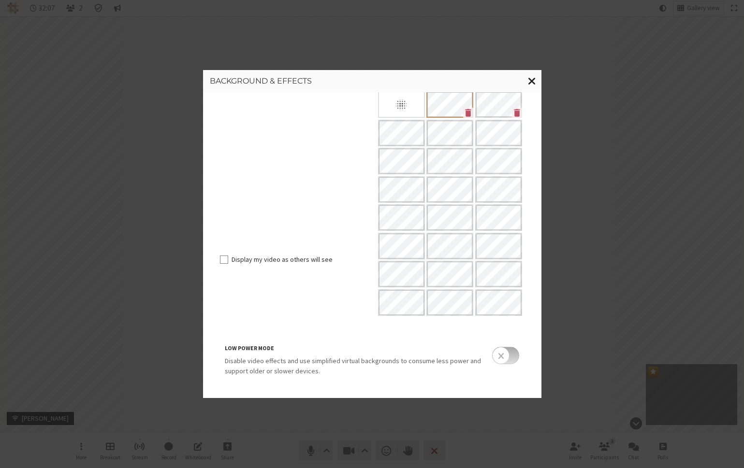
click at [533, 80] on span "Close modal" at bounding box center [532, 81] width 8 height 12
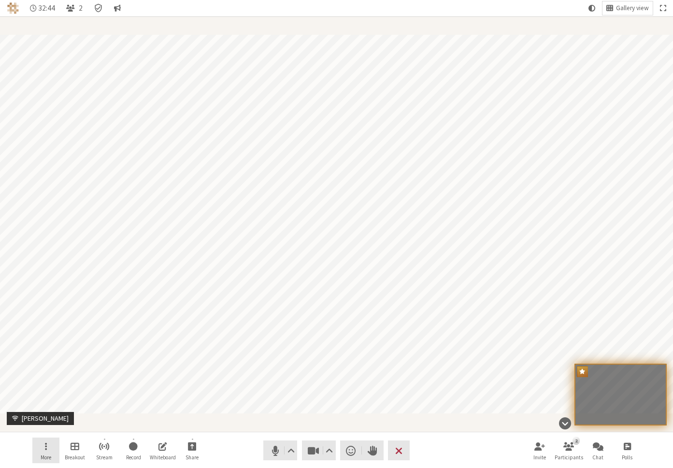
click at [49, 452] on button "More" at bounding box center [45, 451] width 27 height 26
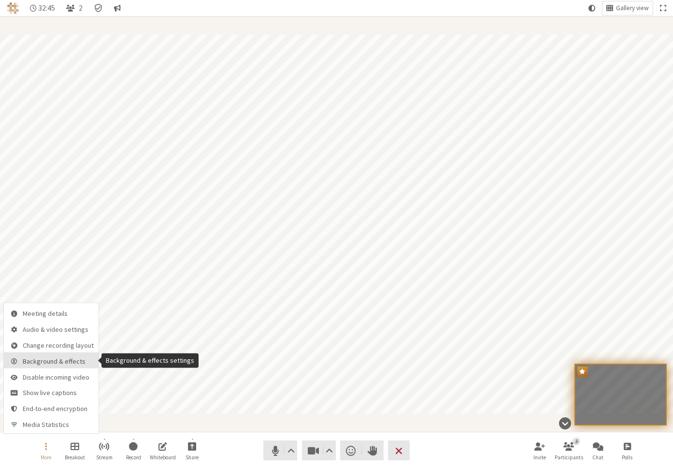
click at [56, 365] on span "Background & effects" at bounding box center [58, 361] width 71 height 7
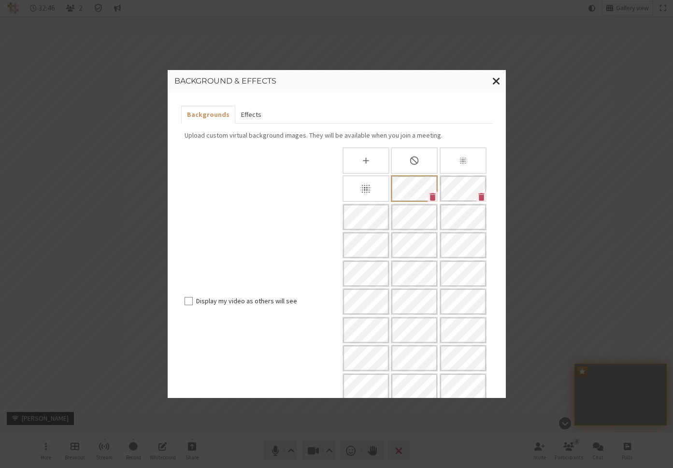
click at [252, 109] on button "Effects" at bounding box center [251, 115] width 32 height 18
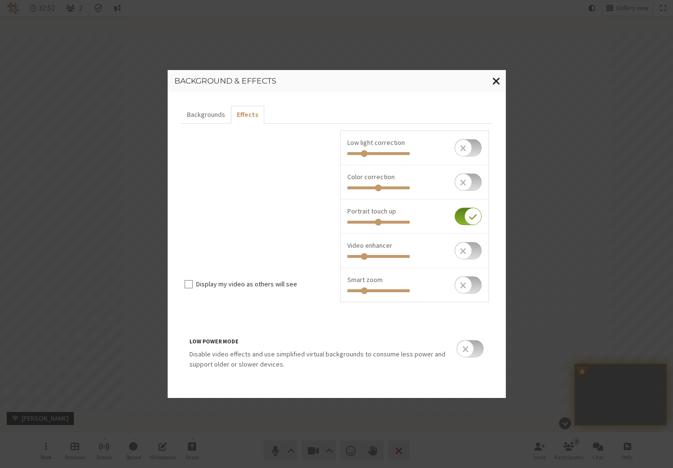
click at [497, 81] on span "Close modal" at bounding box center [496, 81] width 8 height 12
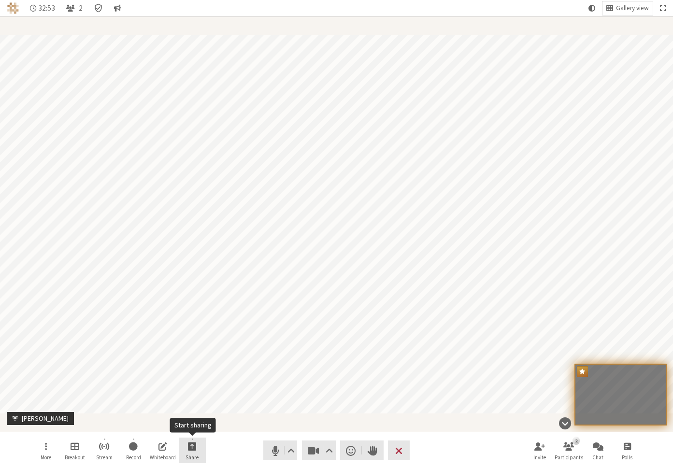
click at [204, 452] on button "Share" at bounding box center [192, 451] width 27 height 26
click at [196, 429] on button "Share my screen" at bounding box center [193, 424] width 94 height 17
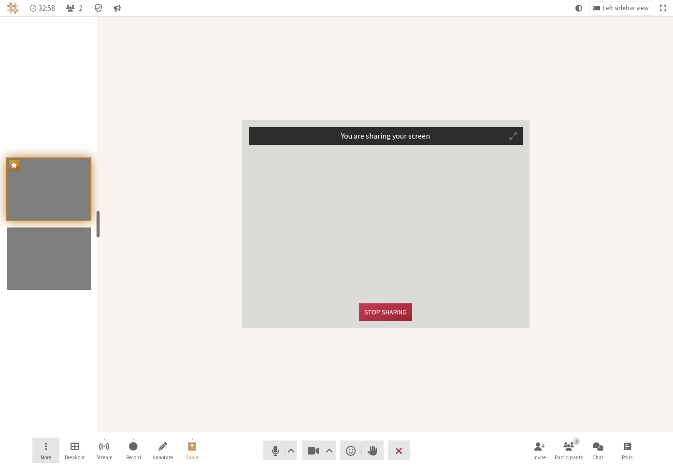
drag, startPoint x: 41, startPoint y: 458, endPoint x: 42, endPoint y: 452, distance: 5.3
click at [41, 458] on span "More" at bounding box center [46, 458] width 11 height 6
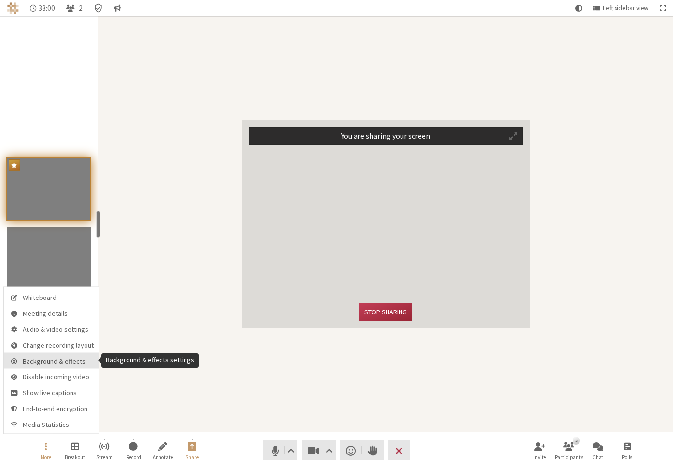
click at [51, 362] on span "Background & effects" at bounding box center [58, 361] width 71 height 7
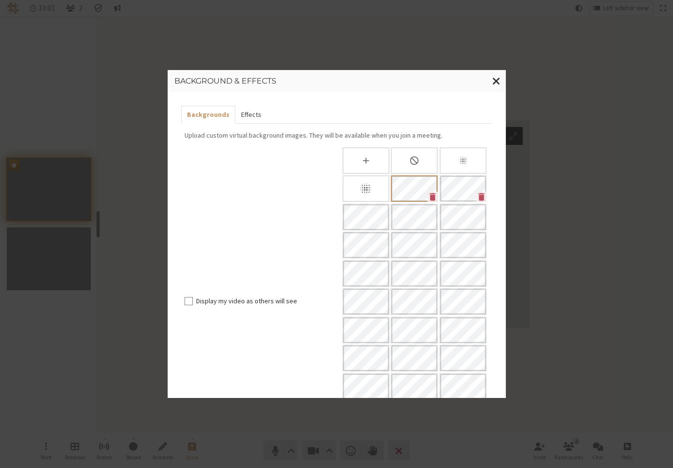
click at [238, 115] on button "Effects" at bounding box center [251, 115] width 32 height 18
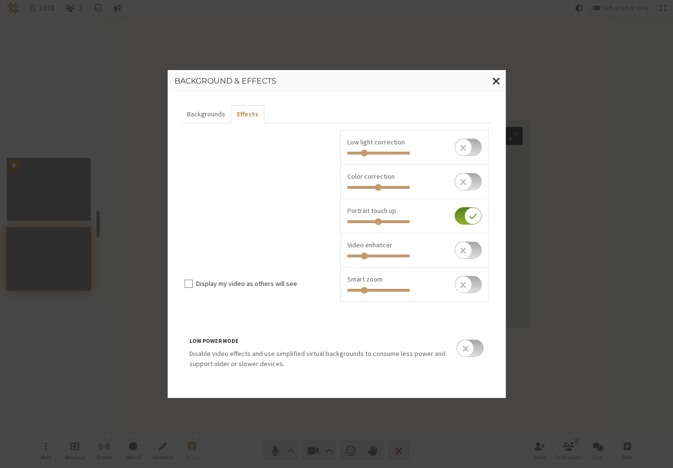
scroll to position [0, 0]
click at [360, 258] on div at bounding box center [414, 256] width 134 height 10
drag, startPoint x: 374, startPoint y: 248, endPoint x: 355, endPoint y: 263, distance: 24.7
click at [355, 263] on li "Video enhancer" at bounding box center [415, 251] width 148 height 34
click at [412, 247] on li "Video enhancer" at bounding box center [415, 251] width 148 height 34
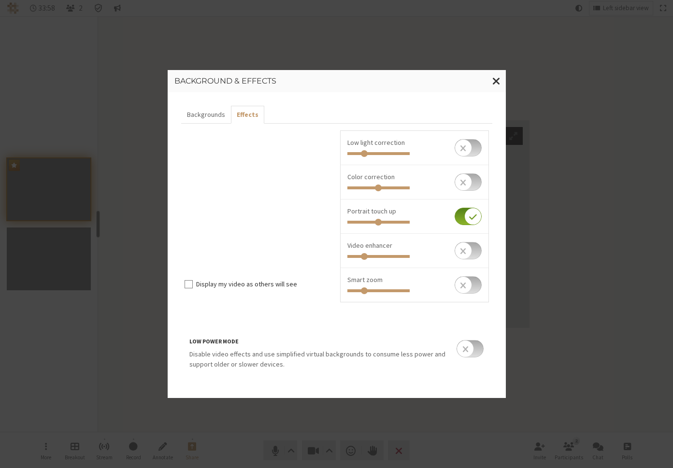
click at [419, 266] on li "Video enhancer" at bounding box center [415, 251] width 148 height 34
click at [496, 80] on span "Close modal" at bounding box center [496, 81] width 8 height 12
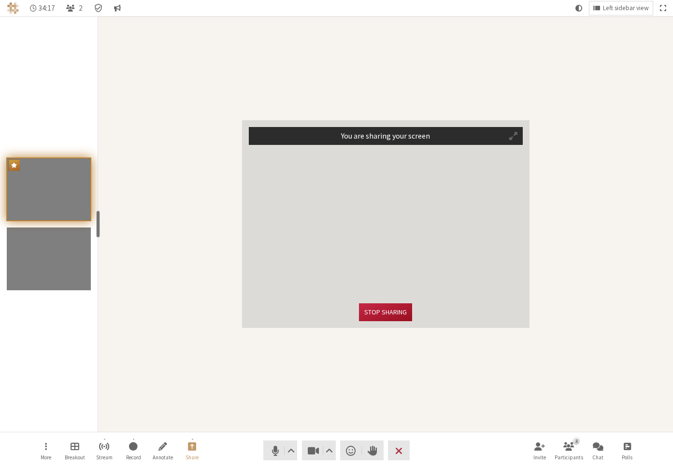
click at [392, 315] on button "Stop sharing" at bounding box center [385, 312] width 53 height 18
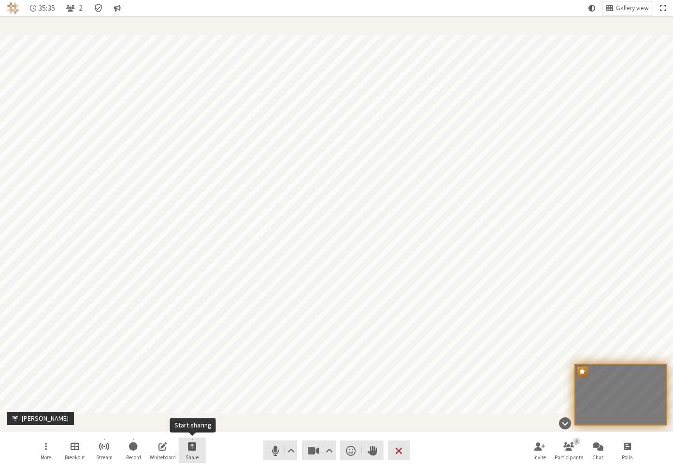
click at [199, 445] on button "Share" at bounding box center [192, 451] width 27 height 26
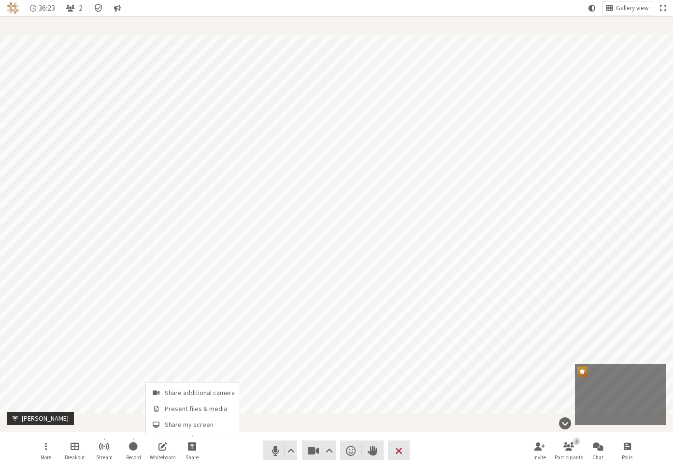
click at [443, 441] on nav "More Breakout Stream Record Whiteboard Share Audio Video Send a reaction Raise …" at bounding box center [336, 450] width 609 height 36
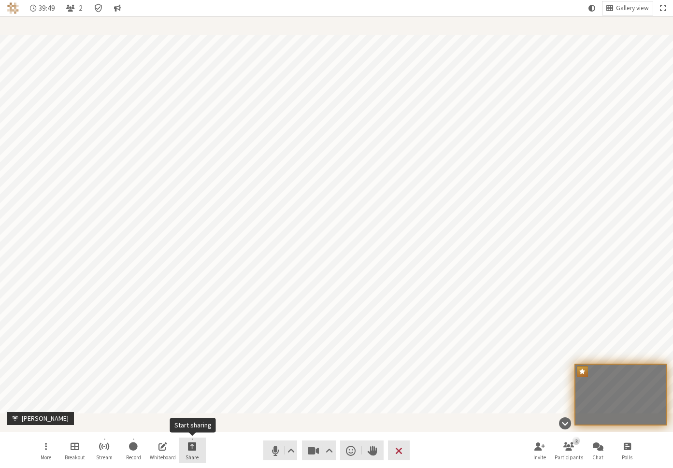
click at [190, 453] on button "Share" at bounding box center [192, 451] width 27 height 26
click at [184, 444] on button "Share" at bounding box center [192, 451] width 27 height 26
click at [190, 423] on span "Share my screen" at bounding box center [200, 424] width 70 height 7
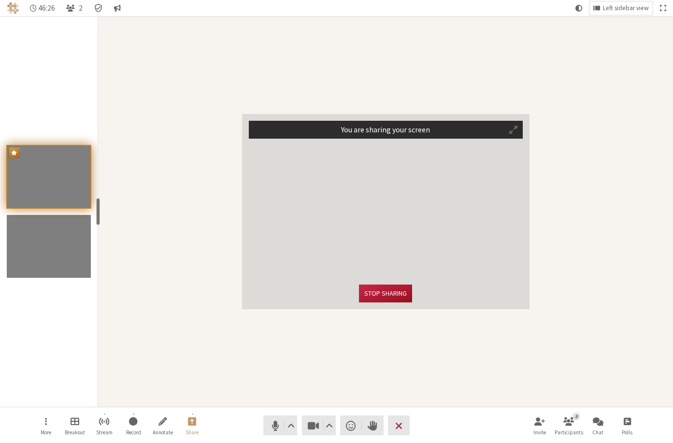
click at [384, 289] on button "Stop sharing" at bounding box center [385, 294] width 53 height 18
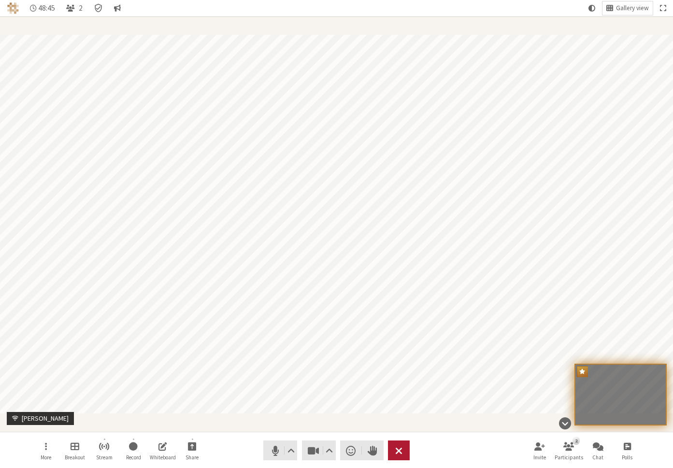
click at [398, 445] on span "End or leave meeting" at bounding box center [398, 451] width 7 height 14
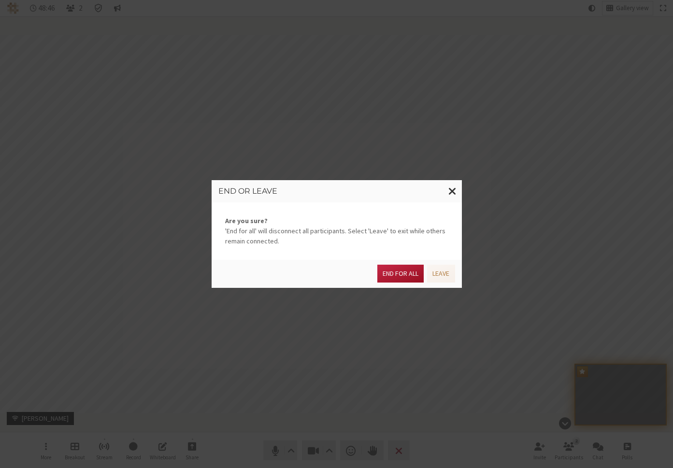
click at [407, 273] on button "End for all" at bounding box center [400, 274] width 46 height 18
